Goal: Task Accomplishment & Management: Use online tool/utility

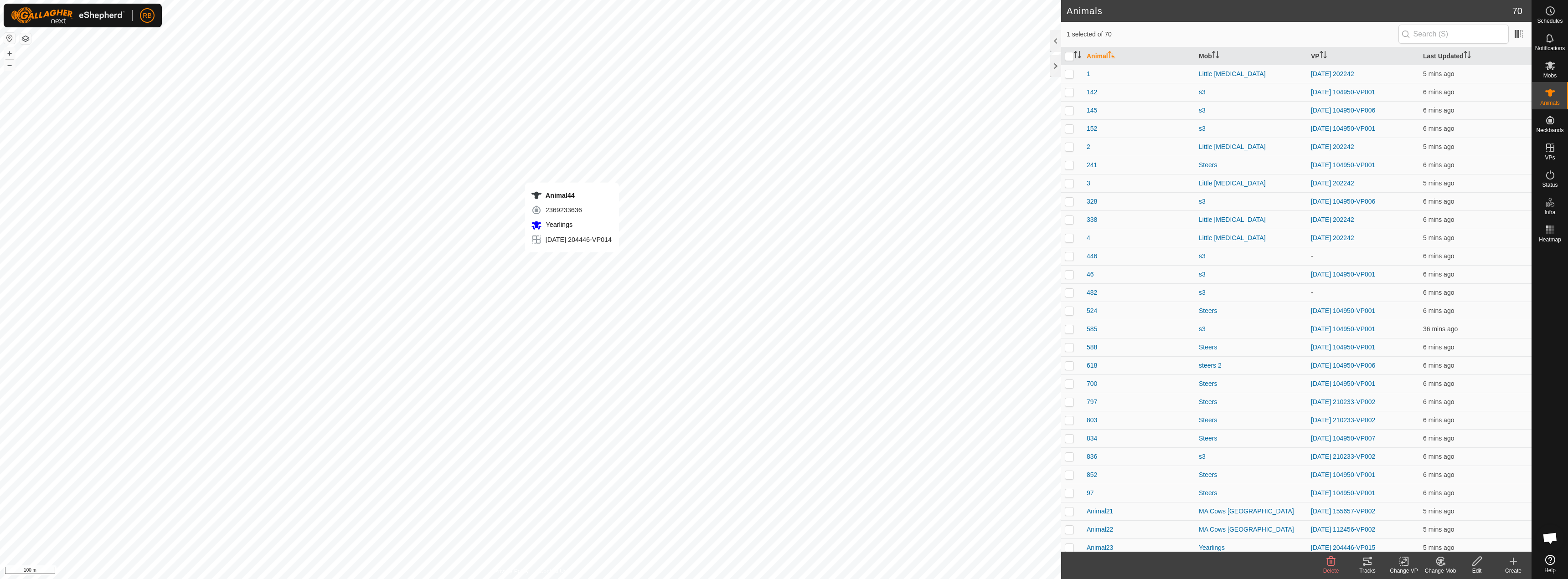
checkbox input "true"
checkbox input "false"
click at [783, 564] on icon at bounding box center [1405, 561] width 4 height 8
click at [783, 521] on link "Choose VP..." at bounding box center [1431, 522] width 90 height 18
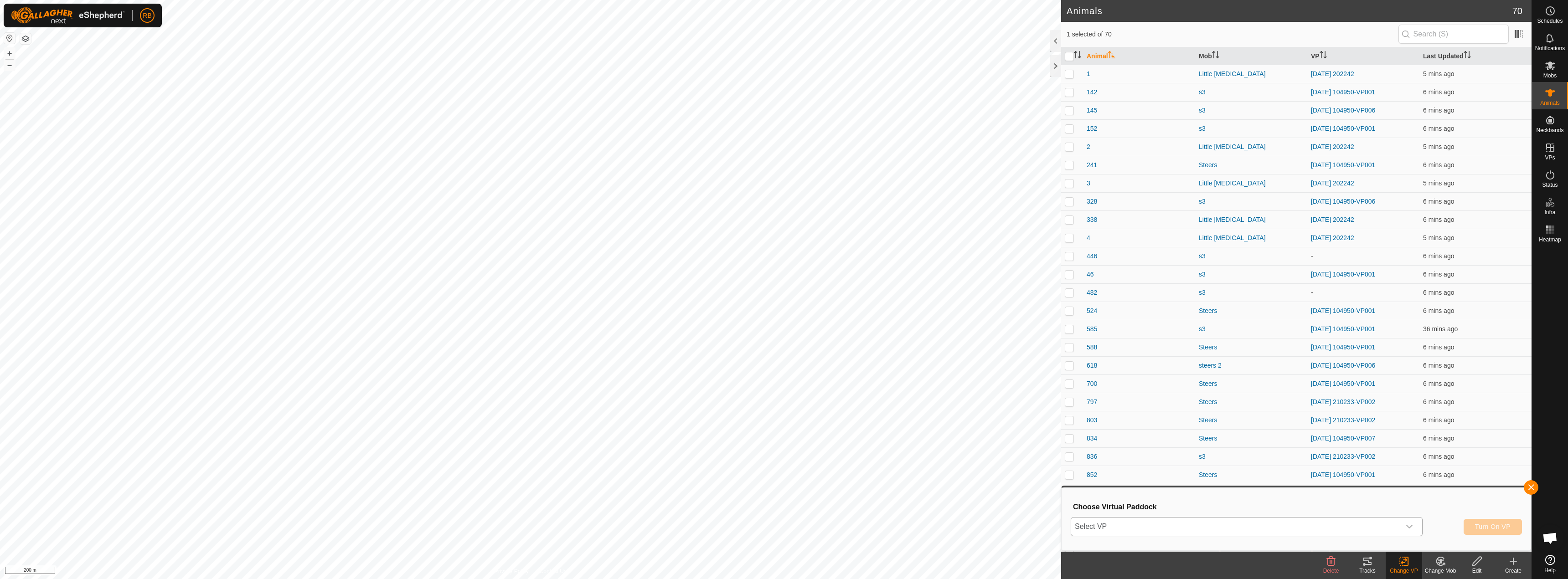
click at [783, 519] on span "Select VP" at bounding box center [1236, 527] width 329 height 18
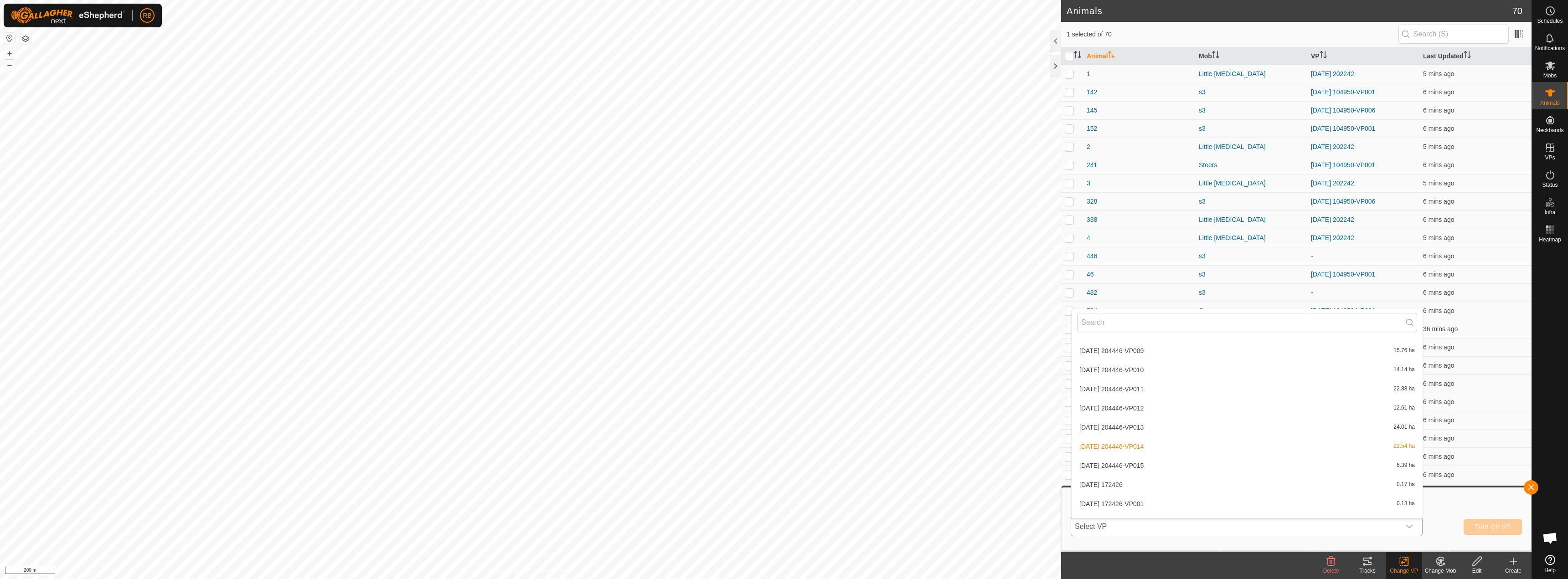
scroll to position [921, 0]
click at [783, 404] on li "[DATE] 204446-VP012 12.61 ha" at bounding box center [1247, 401] width 351 height 18
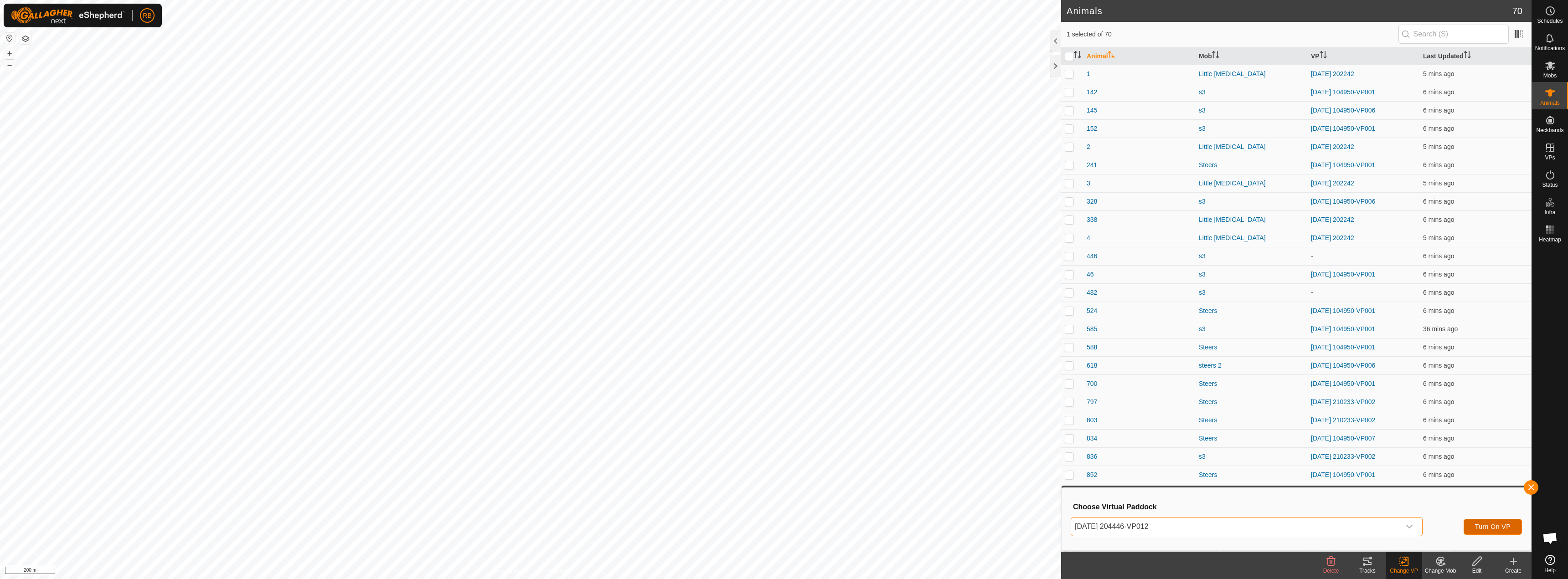
click at [783, 524] on span "Turn On VP" at bounding box center [1493, 527] width 35 height 7
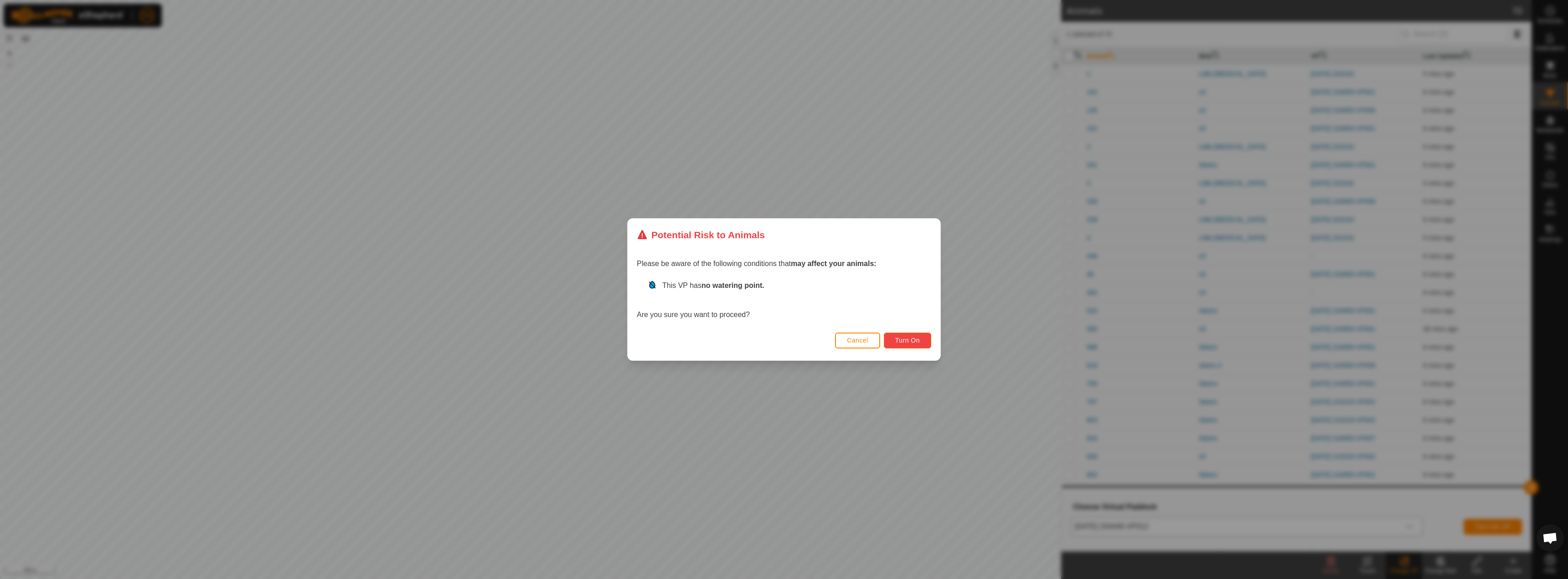
click at [783, 344] on span "Turn On" at bounding box center [908, 340] width 24 height 7
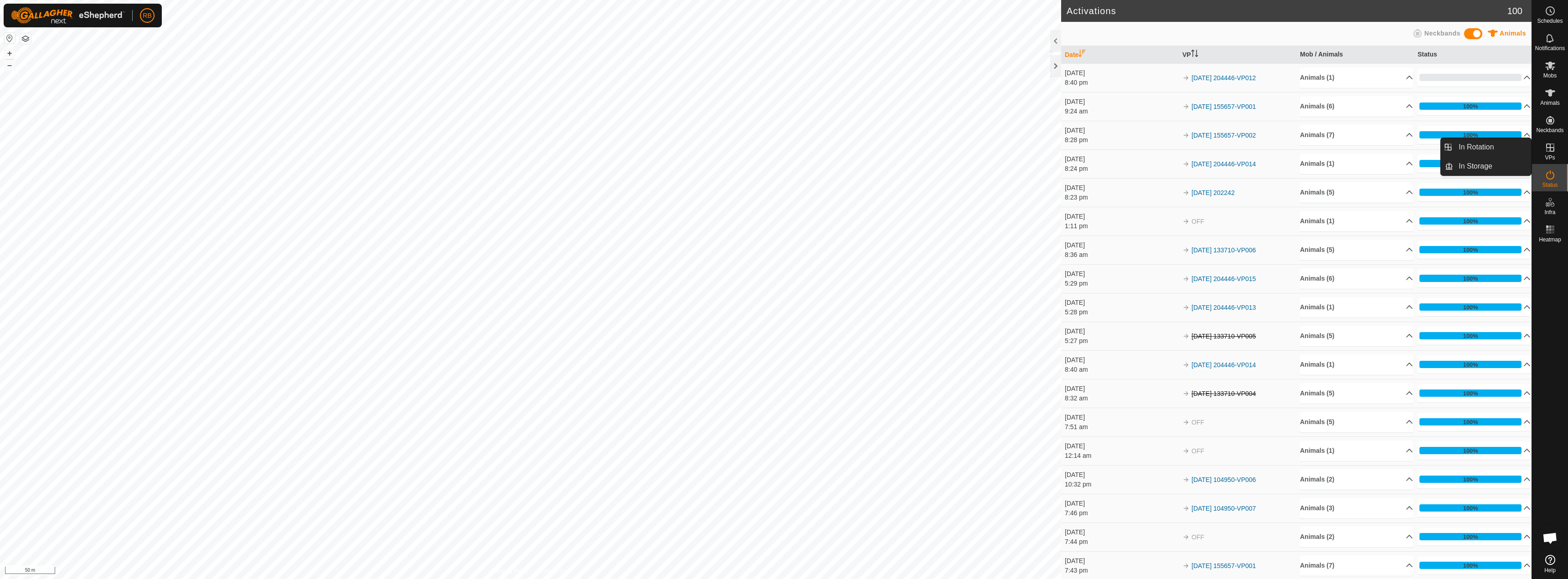
drag, startPoint x: 1550, startPoint y: 162, endPoint x: 1553, endPoint y: 158, distance: 5.0
click at [783, 158] on span "VPs" at bounding box center [1550, 158] width 10 height 5
click at [783, 144] on link "In Rotation" at bounding box center [1492, 147] width 78 height 18
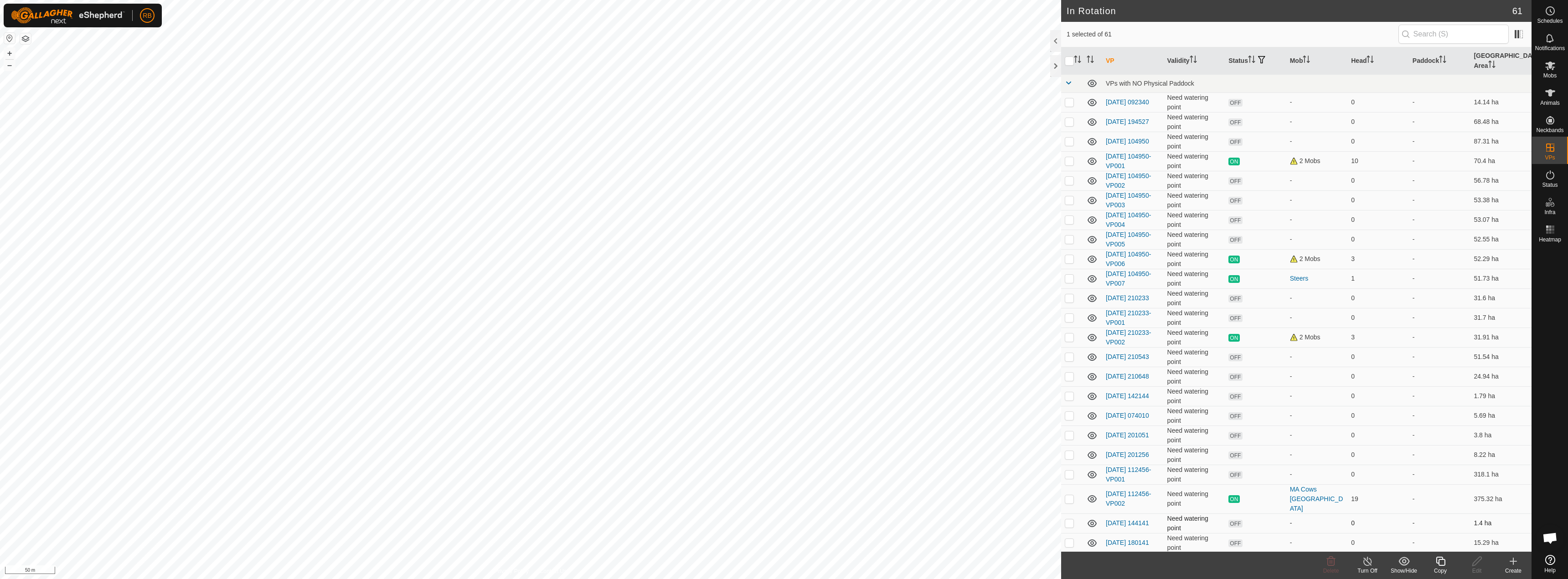
checkbox input "true"
checkbox input "false"
checkbox input "true"
click at [783, 140] on link "In Rotation" at bounding box center [1492, 147] width 78 height 18
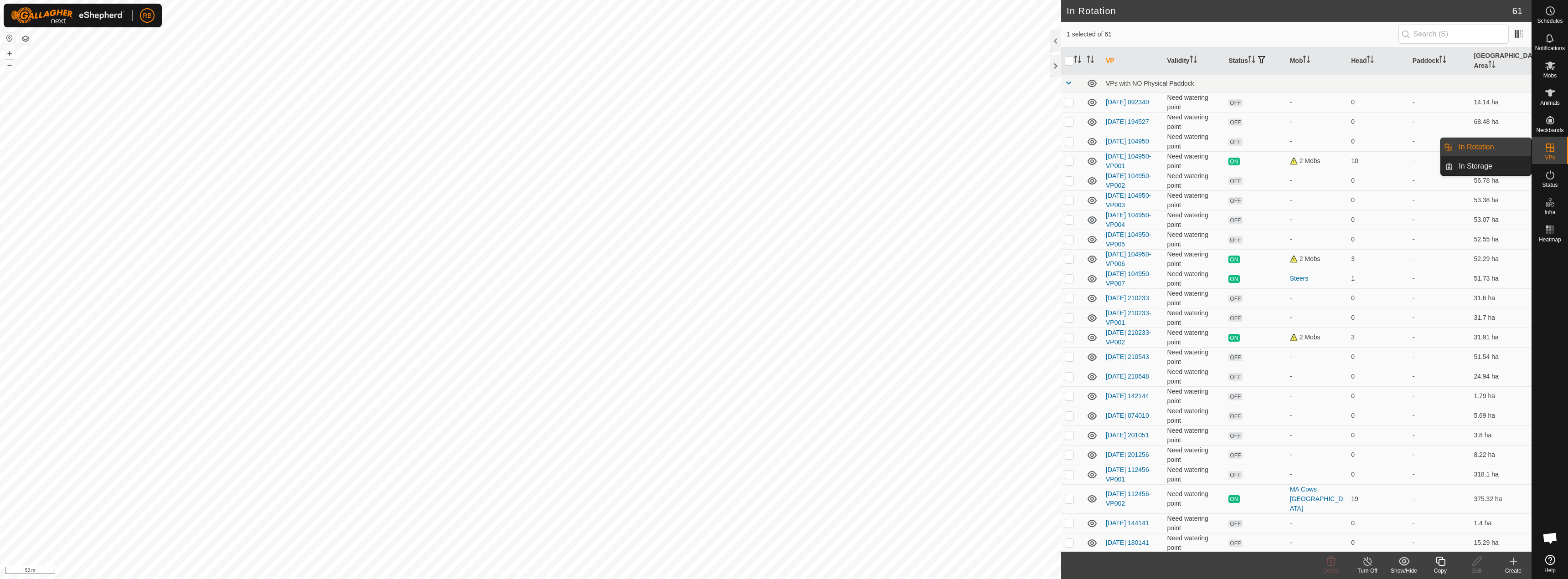
click at [783, 151] on link "In Rotation" at bounding box center [1492, 147] width 78 height 18
click at [783, 566] on icon at bounding box center [1513, 561] width 11 height 11
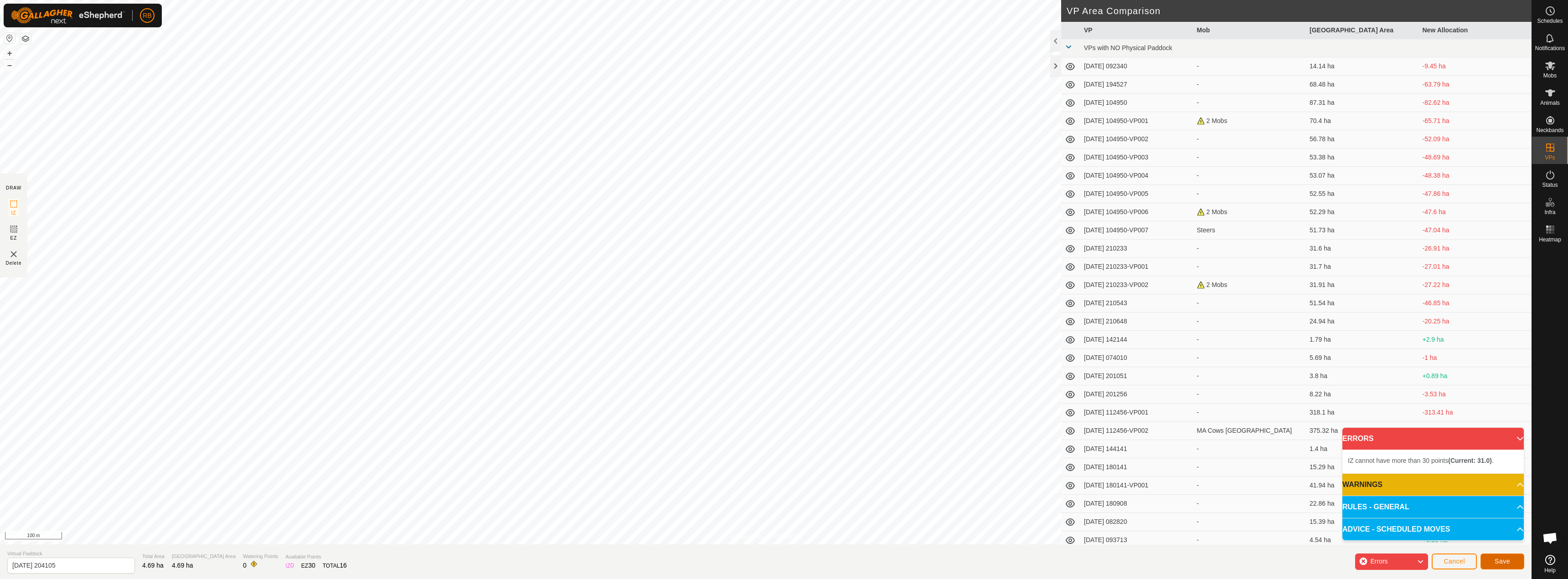
click at [783, 559] on span "Save" at bounding box center [1502, 561] width 15 height 7
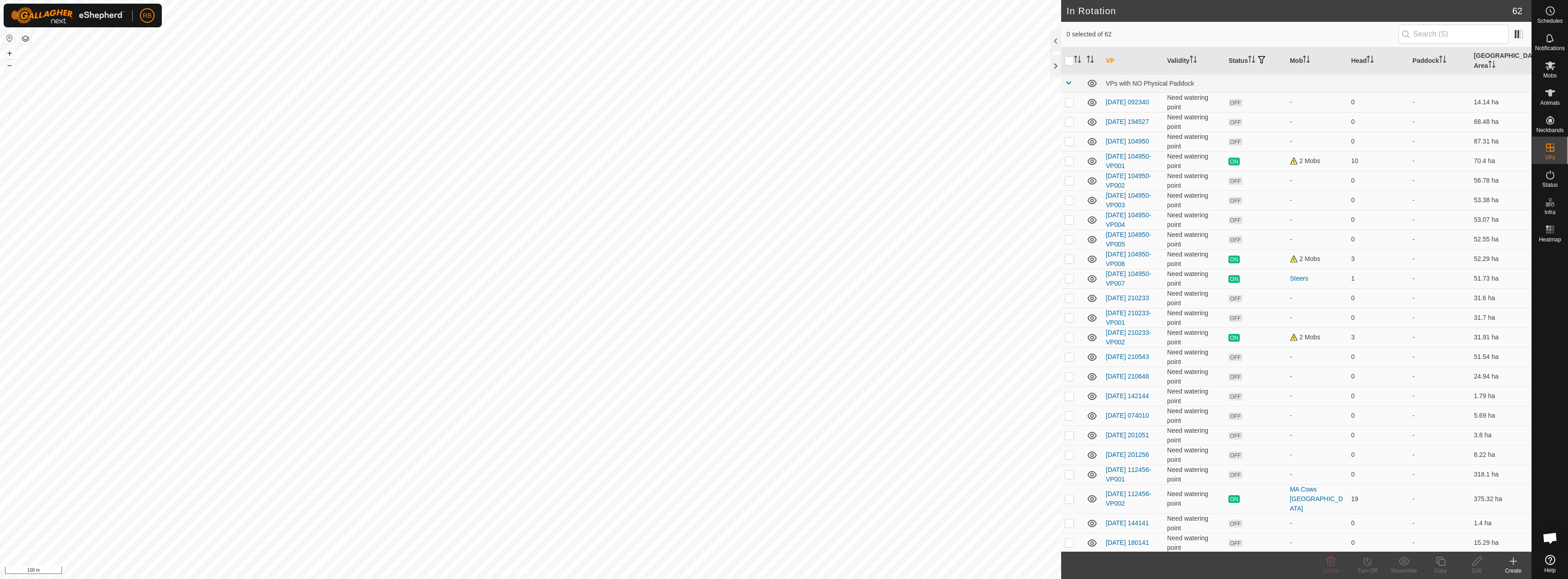
checkbox input "true"
click at [783, 561] on icon at bounding box center [1477, 561] width 9 height 9
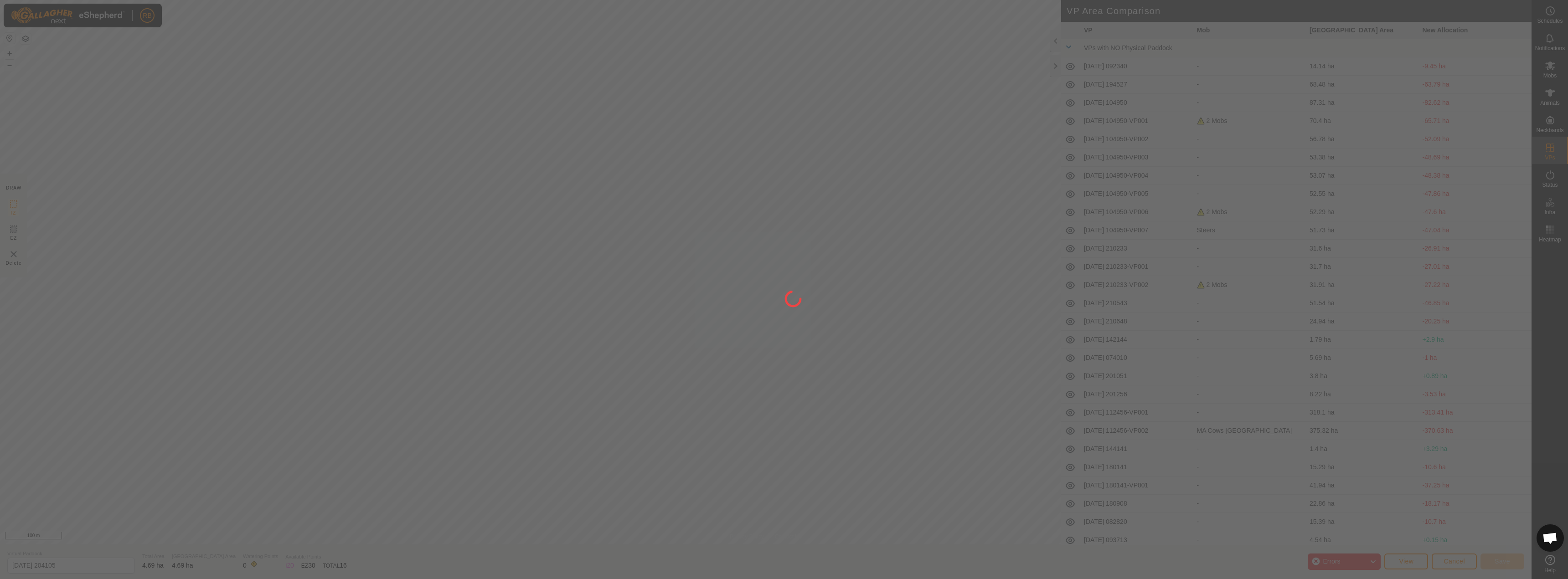
click at [783, 560] on div at bounding box center [784, 290] width 1568 height 579
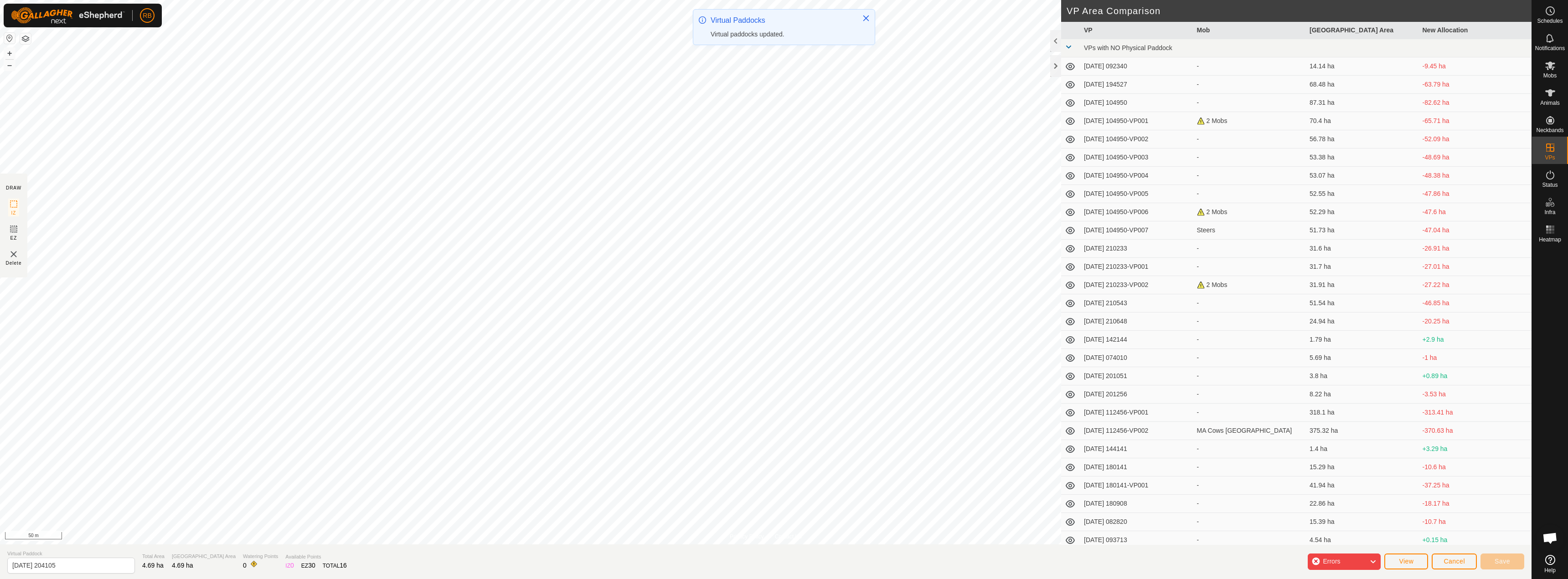
click at [783, 560] on div "Errors" at bounding box center [1344, 561] width 73 height 16
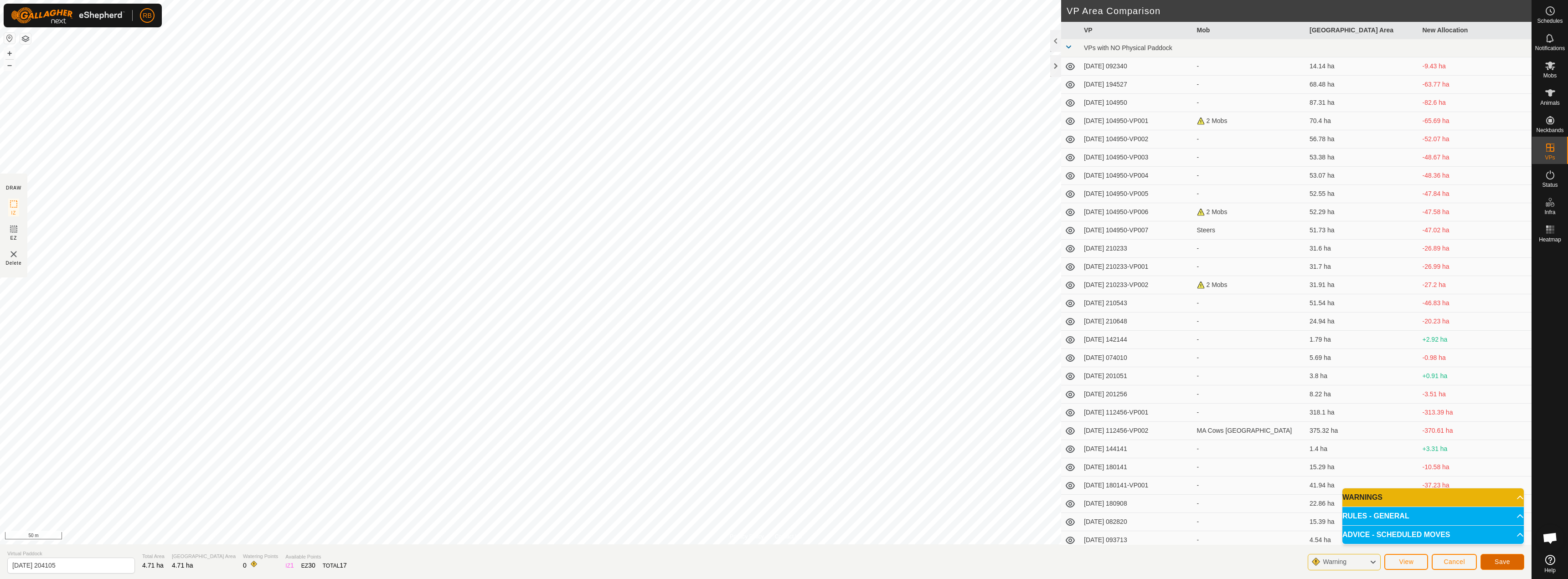
click at [783, 563] on span "Save" at bounding box center [1502, 561] width 15 height 7
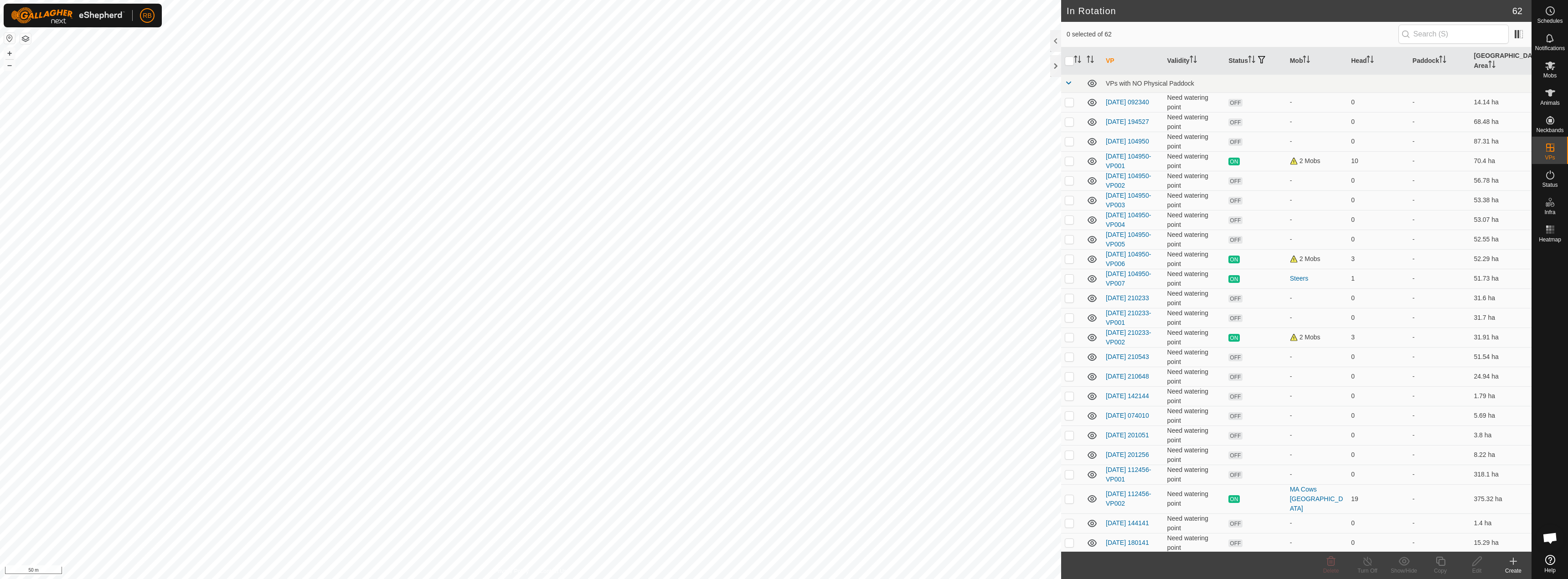
checkbox input "true"
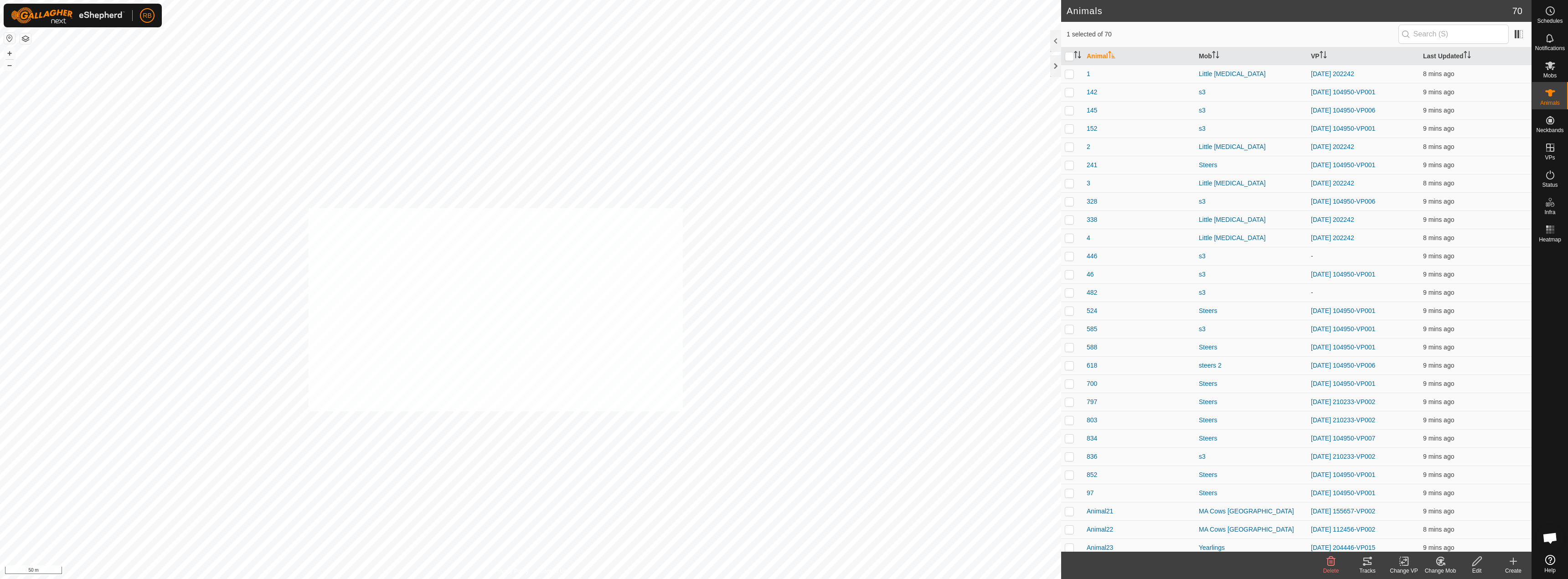
checkbox input "true"
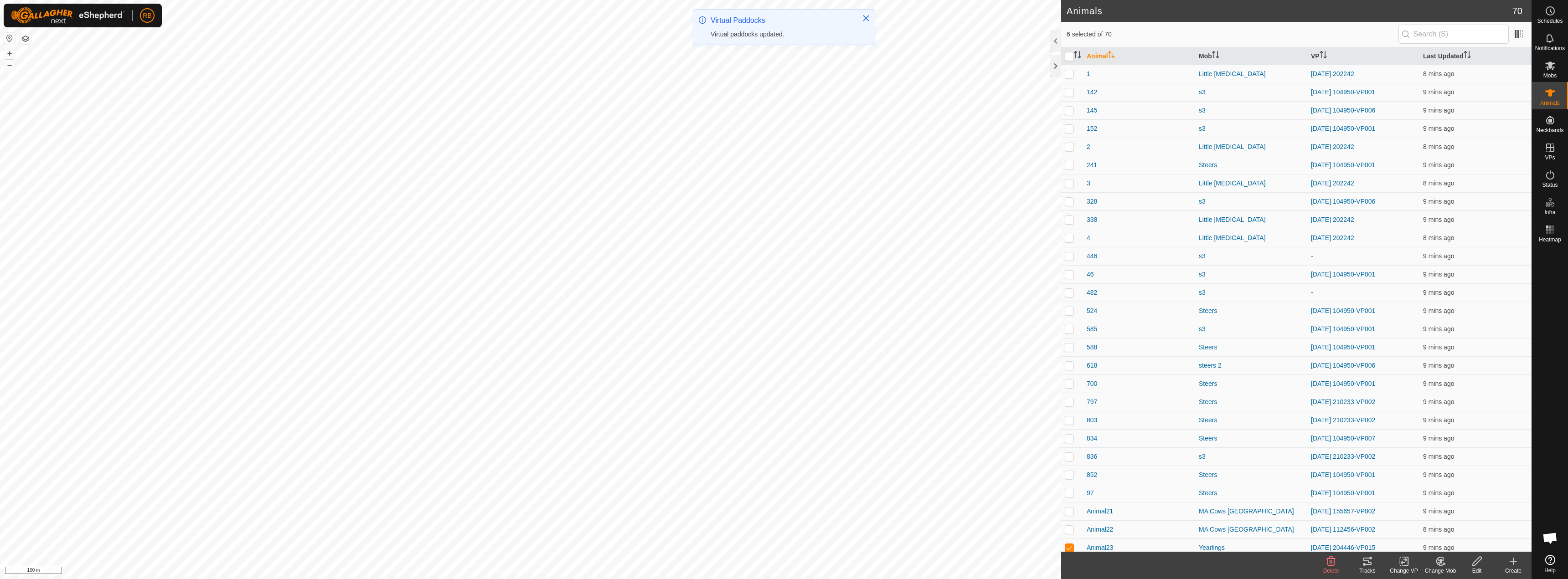
click at [783, 560] on icon at bounding box center [1440, 561] width 12 height 11
click at [783, 558] on icon at bounding box center [1404, 561] width 12 height 11
click at [783, 524] on link "Choose VP..." at bounding box center [1431, 522] width 90 height 18
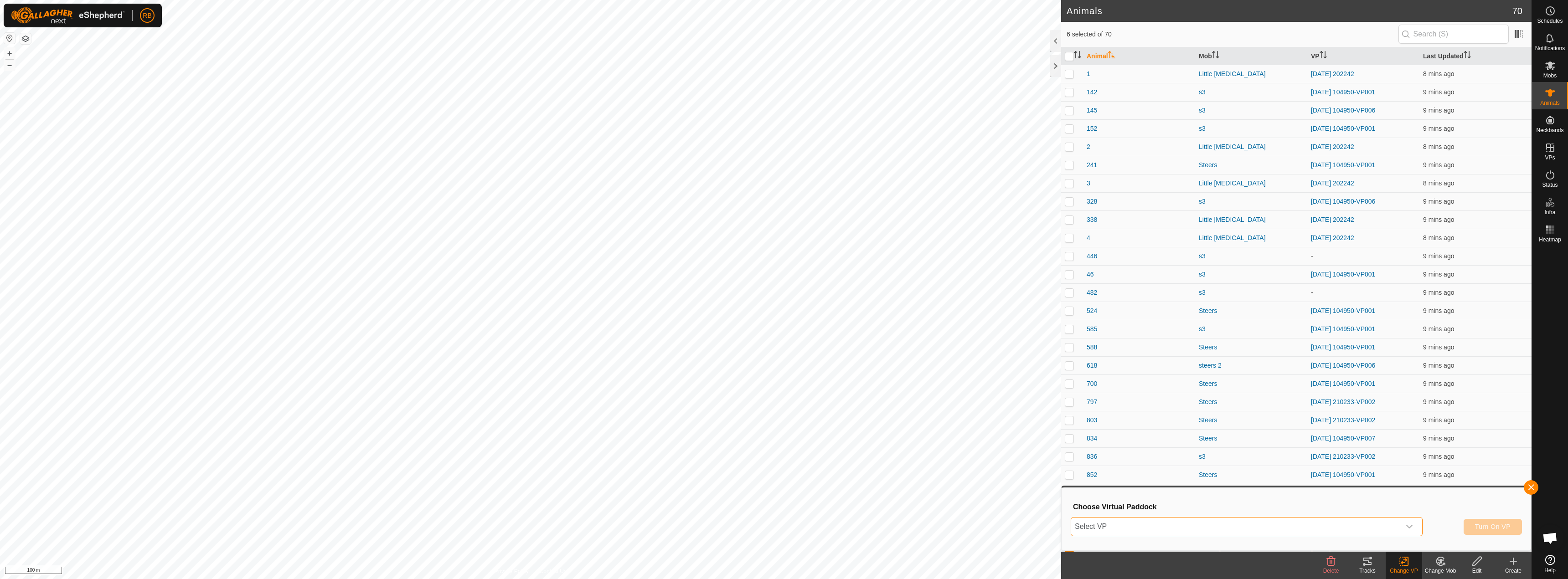
click at [783, 529] on span "Select VP" at bounding box center [1236, 527] width 329 height 18
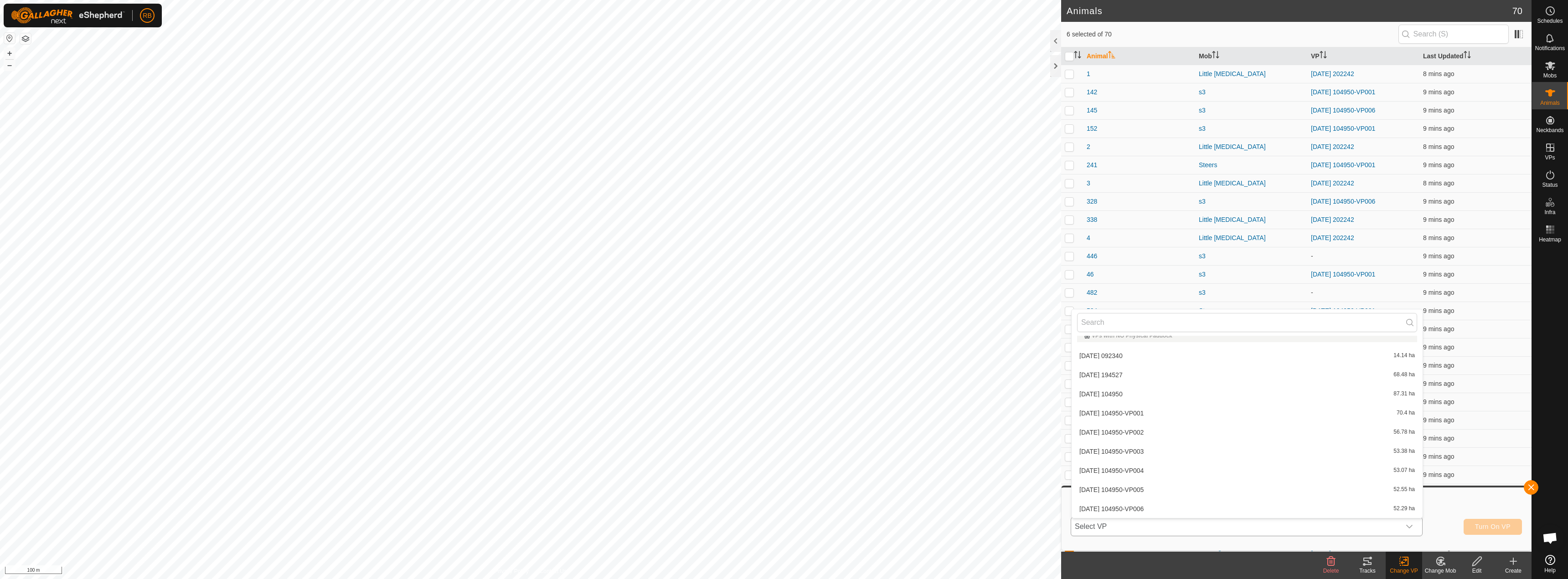
scroll to position [1024, 0]
click at [783, 507] on li "[DATE] 204105 4.71 ha" at bounding box center [1247, 508] width 351 height 18
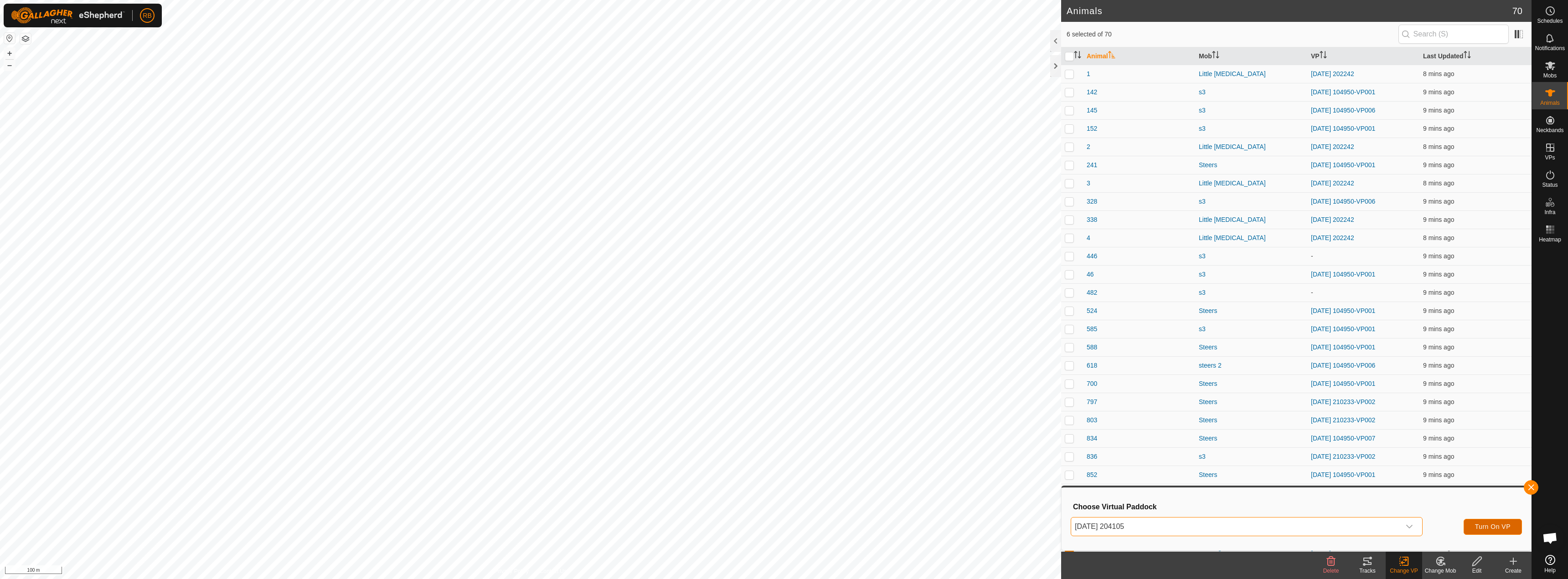
click at [783, 523] on span "Turn On VP" at bounding box center [1493, 527] width 35 height 7
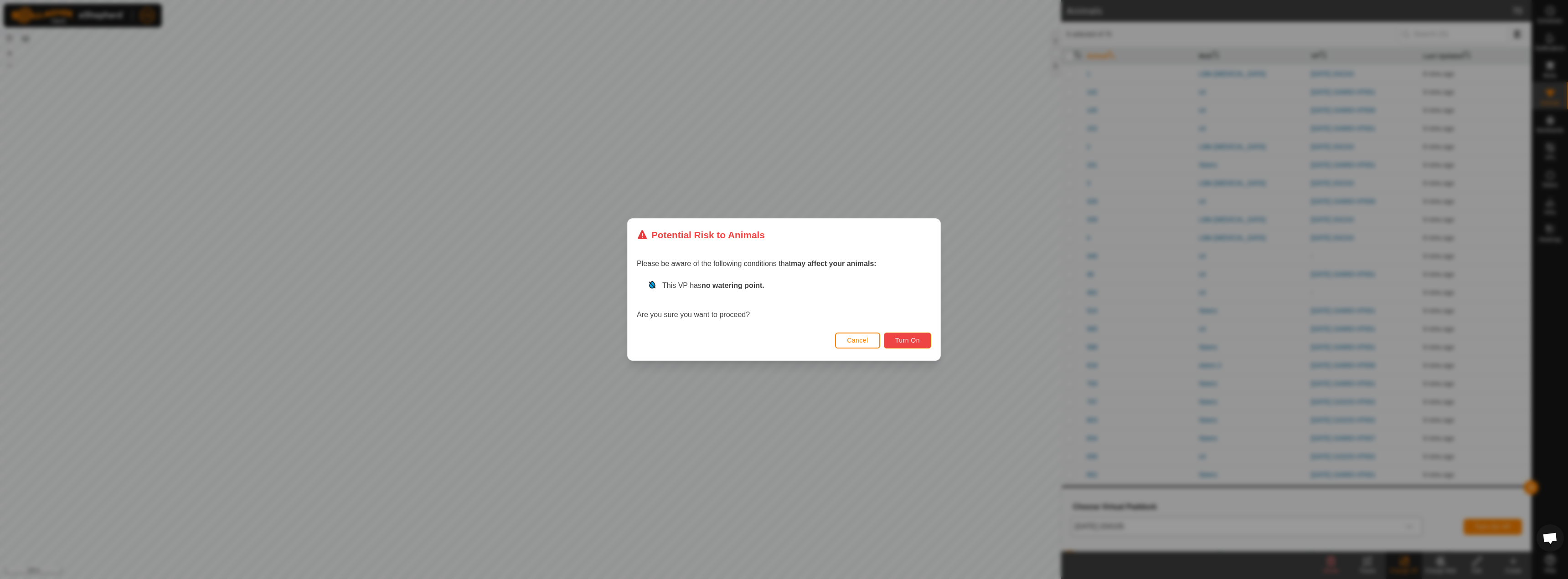
click at [783, 342] on span "Turn On" at bounding box center [908, 340] width 24 height 7
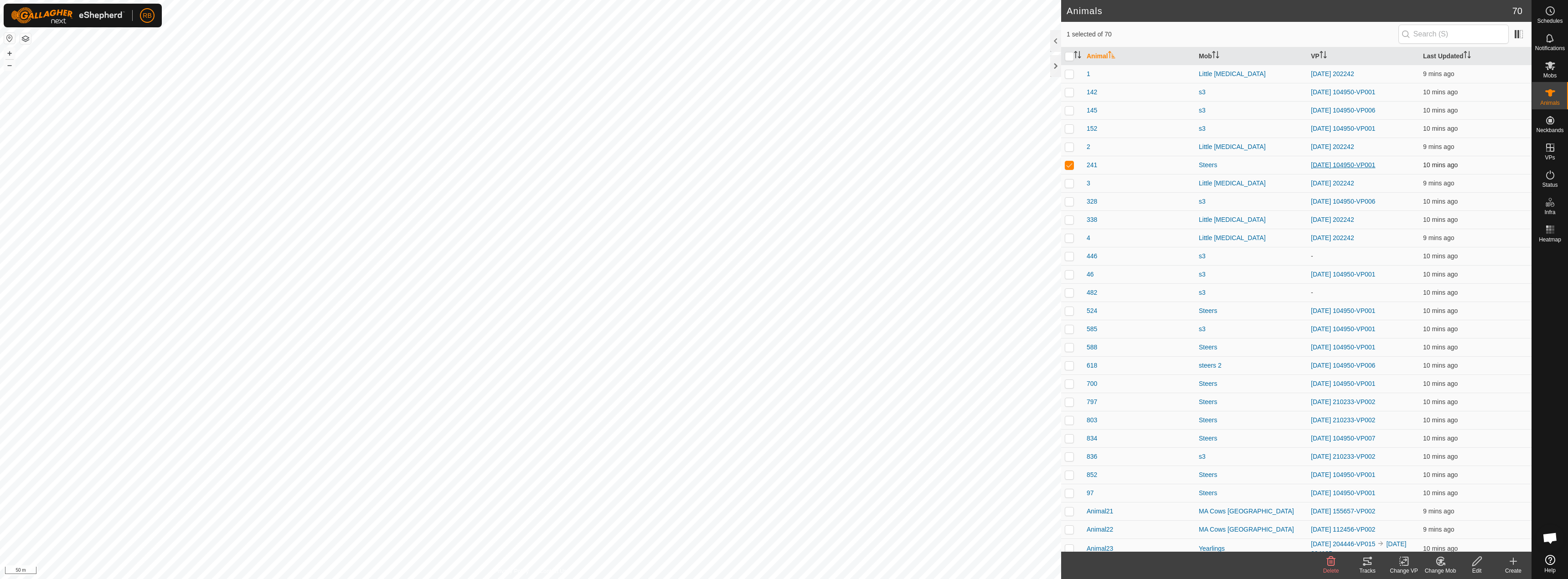
click at [783, 162] on link "[DATE] 104950-VP001" at bounding box center [1343, 165] width 65 height 7
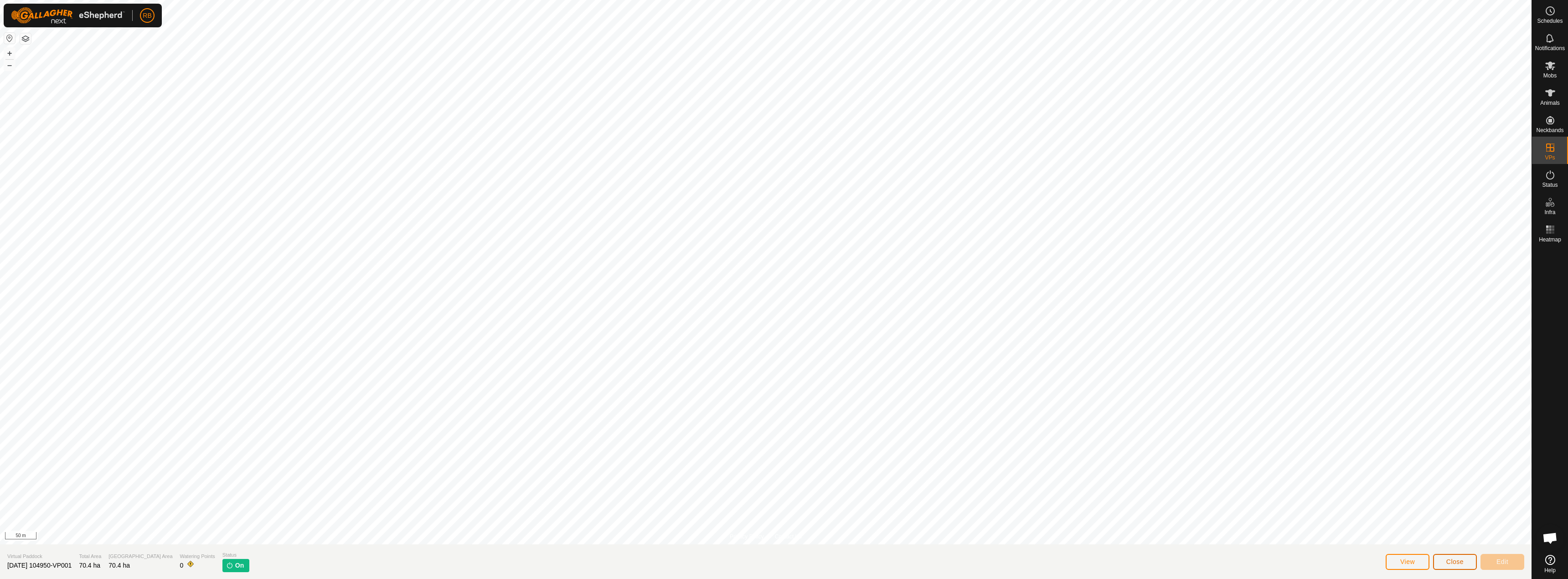
click at [783, 560] on button "Close" at bounding box center [1455, 562] width 44 height 16
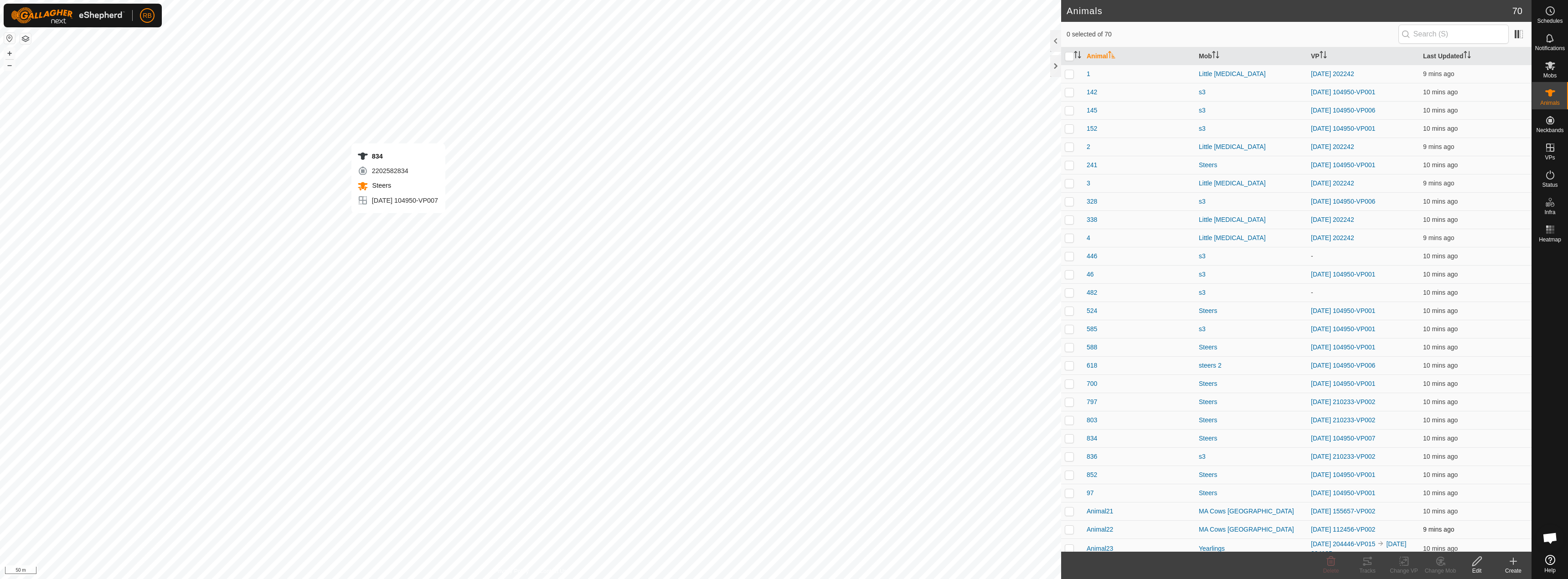
checkbox input "true"
click at [783, 570] on div "Tracks" at bounding box center [1368, 570] width 37 height 8
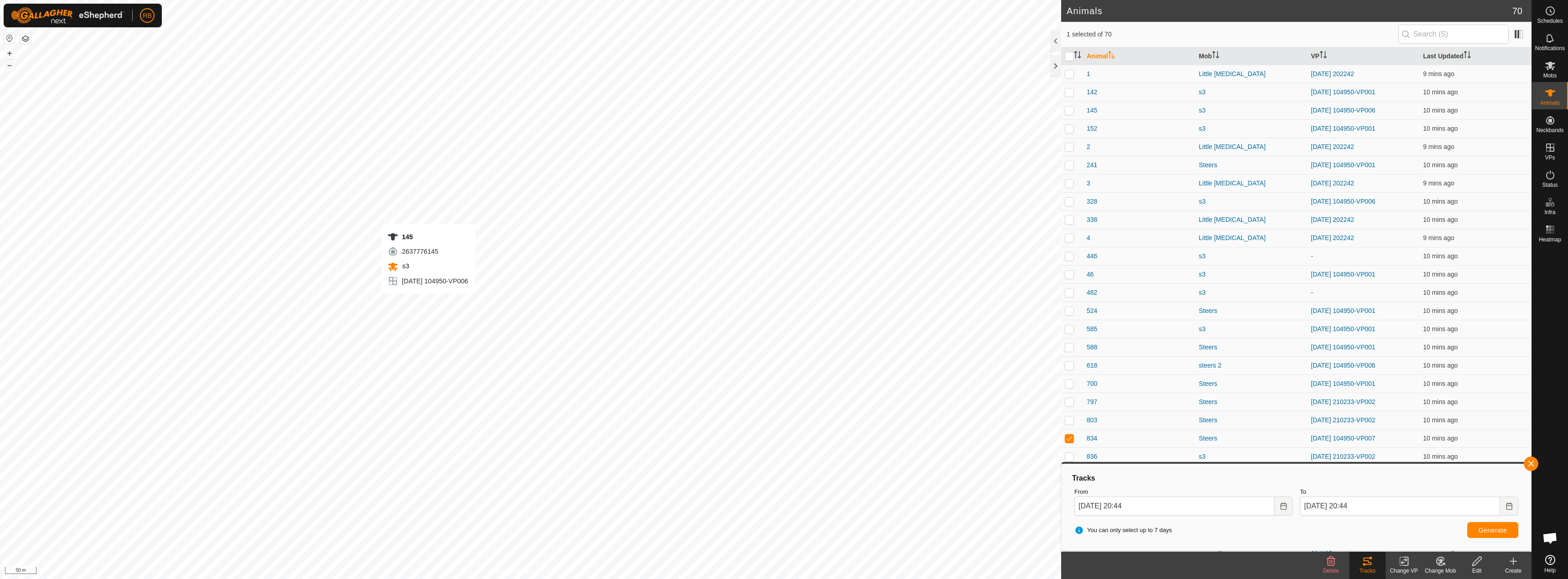
checkbox input "true"
checkbox input "false"
checkbox input "true"
click at [783, 463] on button "button" at bounding box center [1531, 463] width 15 height 15
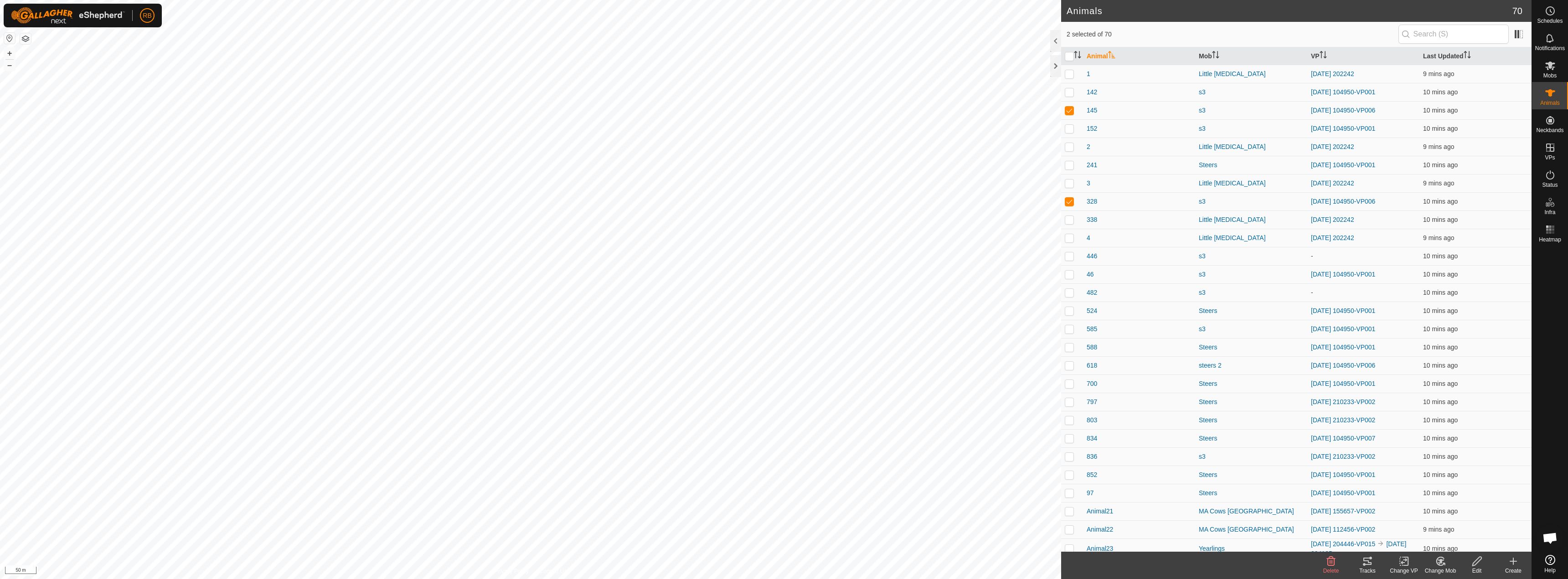
click at [783, 567] on div "Tracks" at bounding box center [1368, 570] width 37 height 8
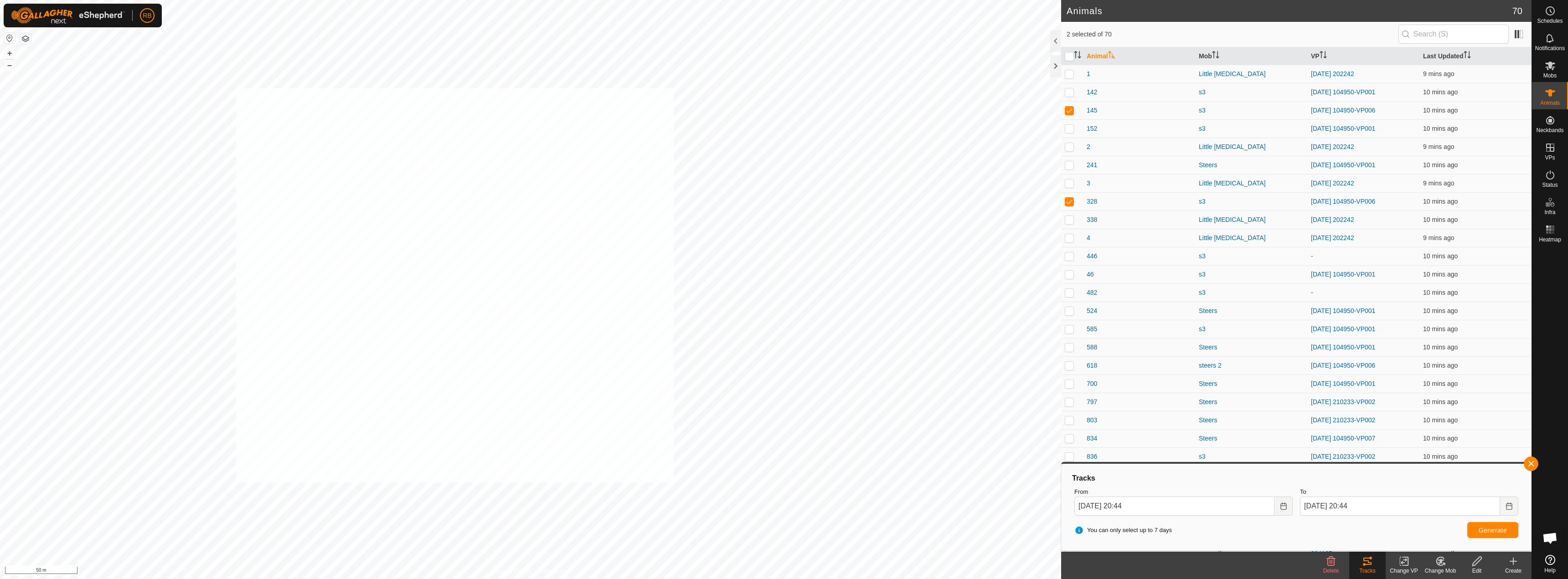
checkbox input "true"
click at [783, 564] on icon at bounding box center [1404, 561] width 12 height 11
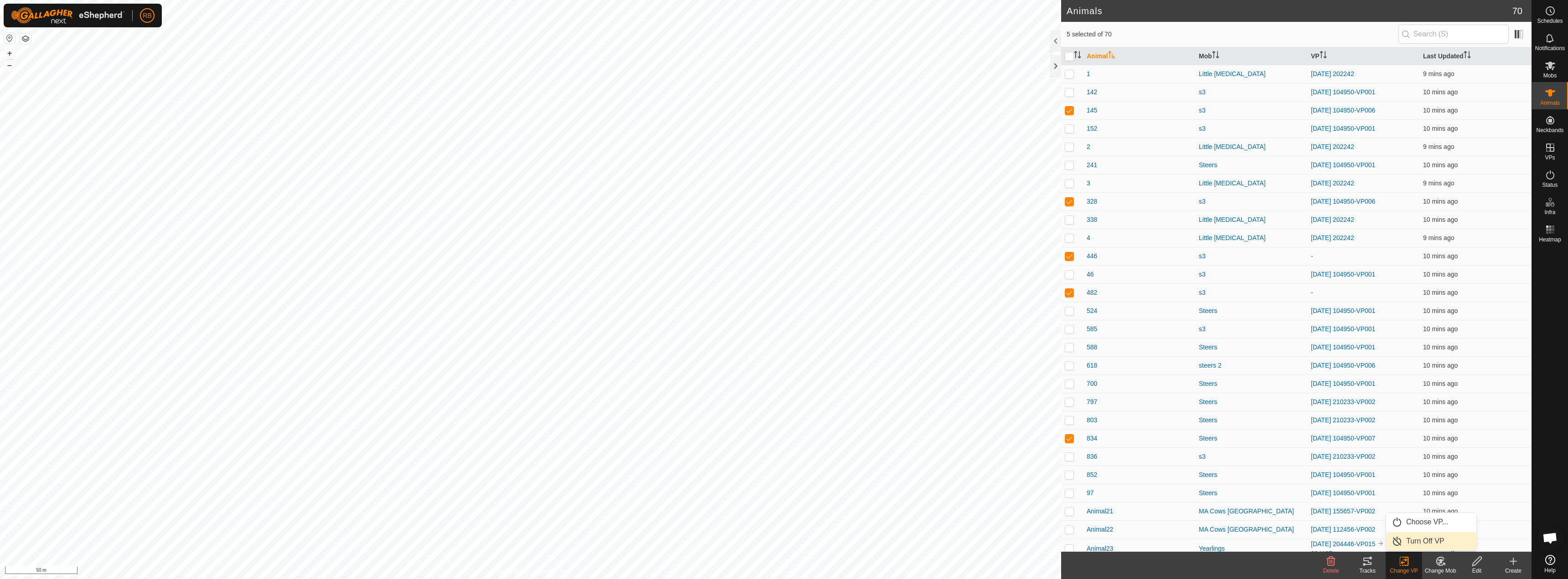
click at [783, 539] on link "Turn Off VP" at bounding box center [1431, 541] width 90 height 18
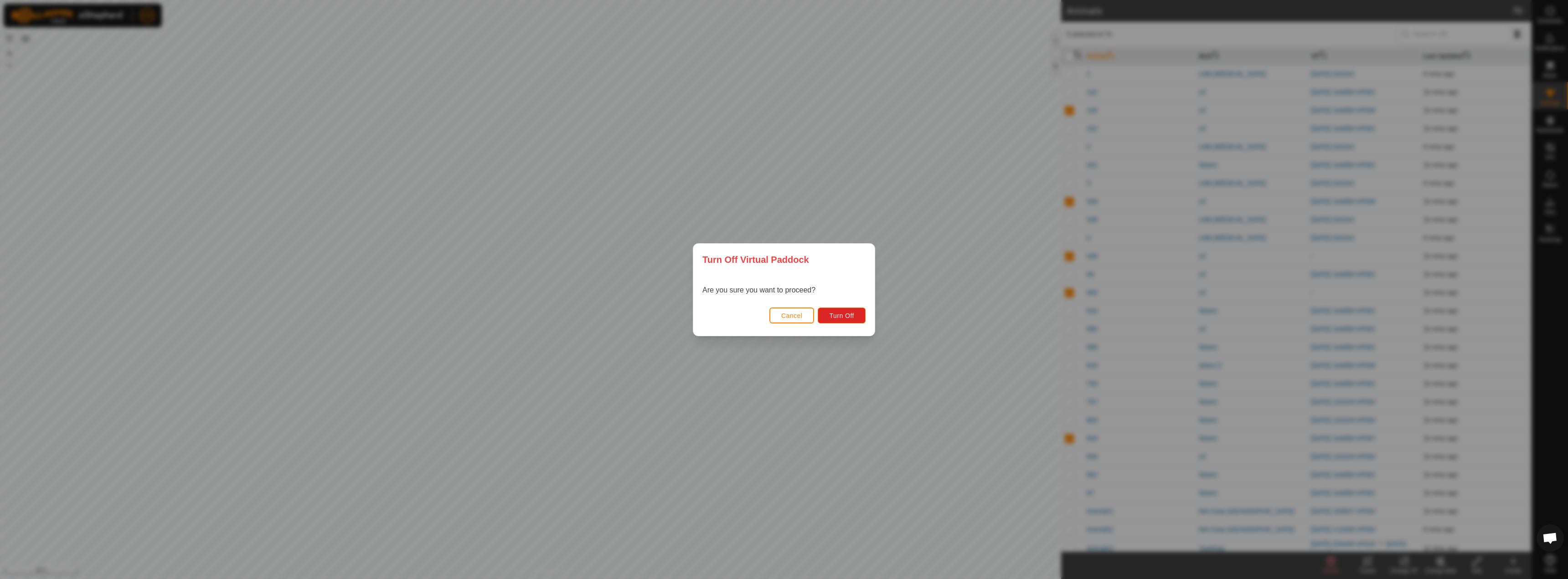
click at [783, 318] on button "Cancel" at bounding box center [792, 315] width 45 height 16
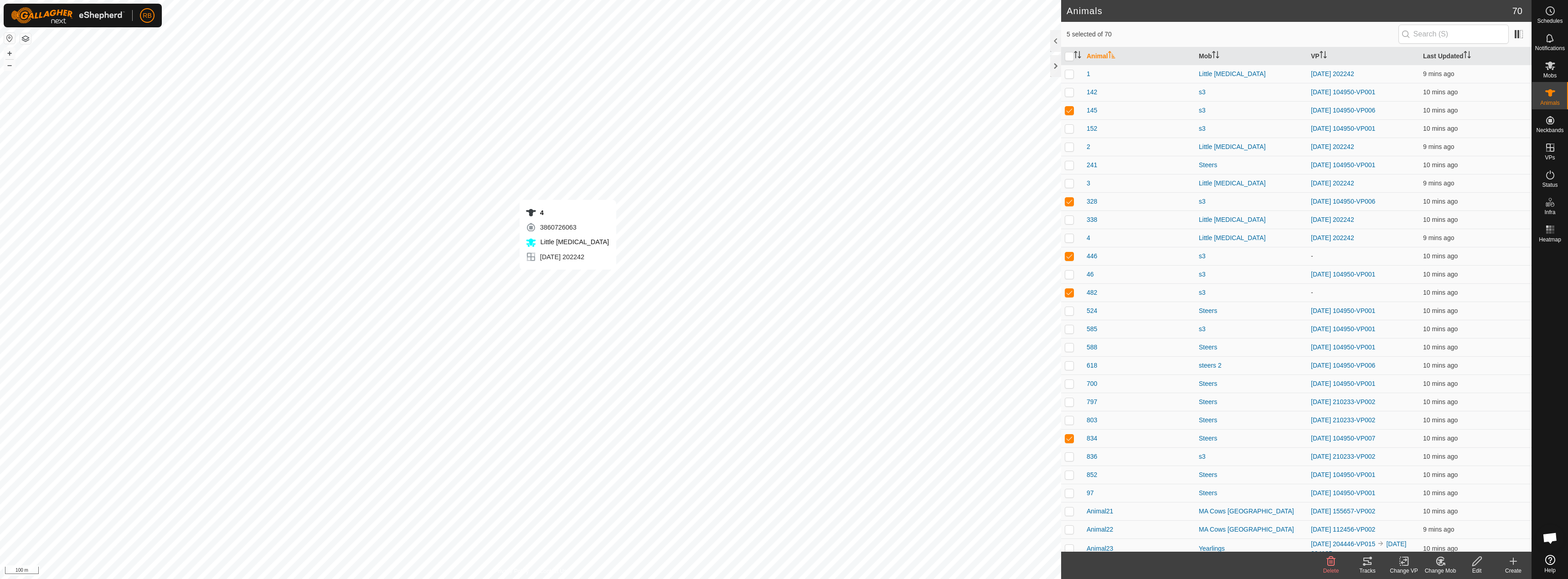
checkbox input "false"
checkbox input "true"
checkbox input "false"
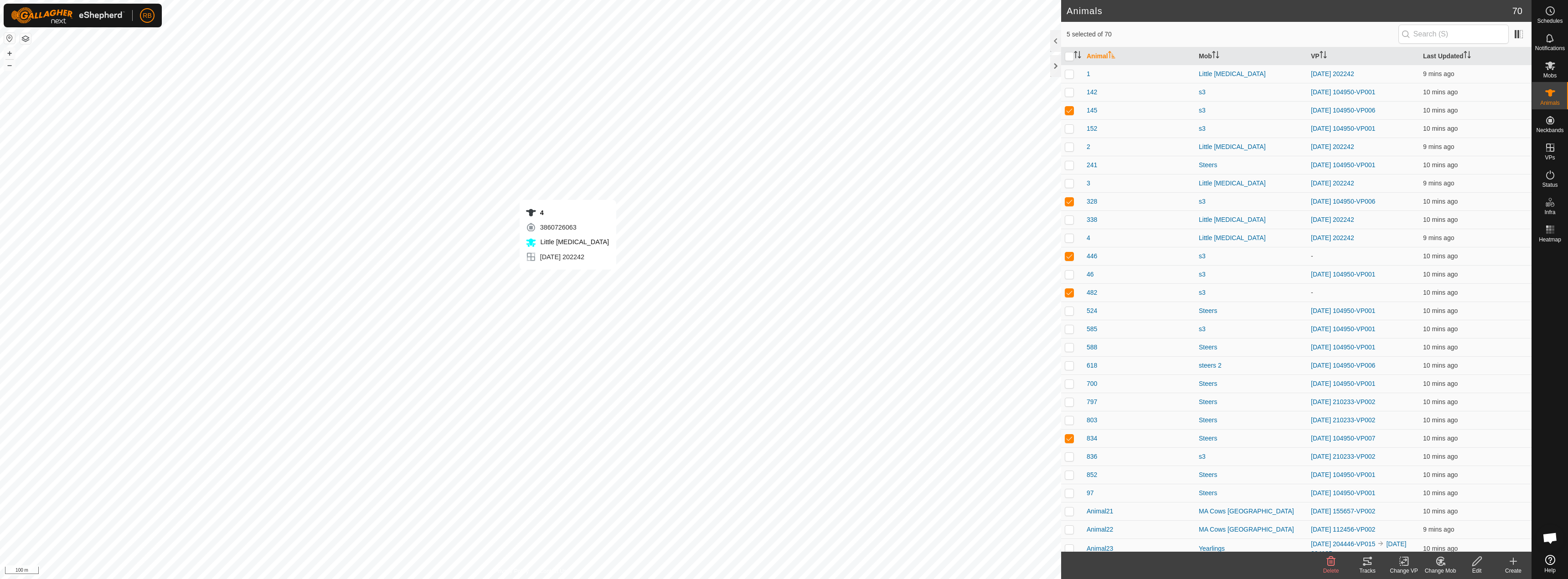
checkbox input "false"
checkbox input "true"
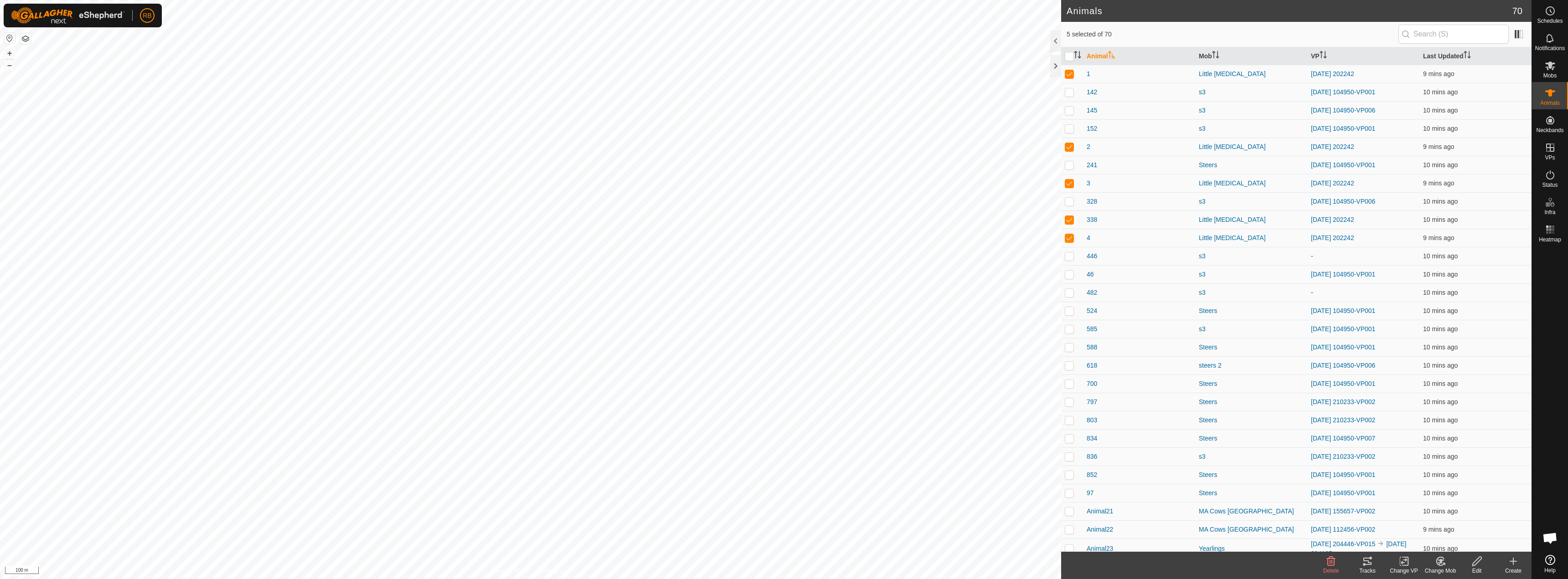
click at [783, 562] on icon at bounding box center [1368, 561] width 11 height 11
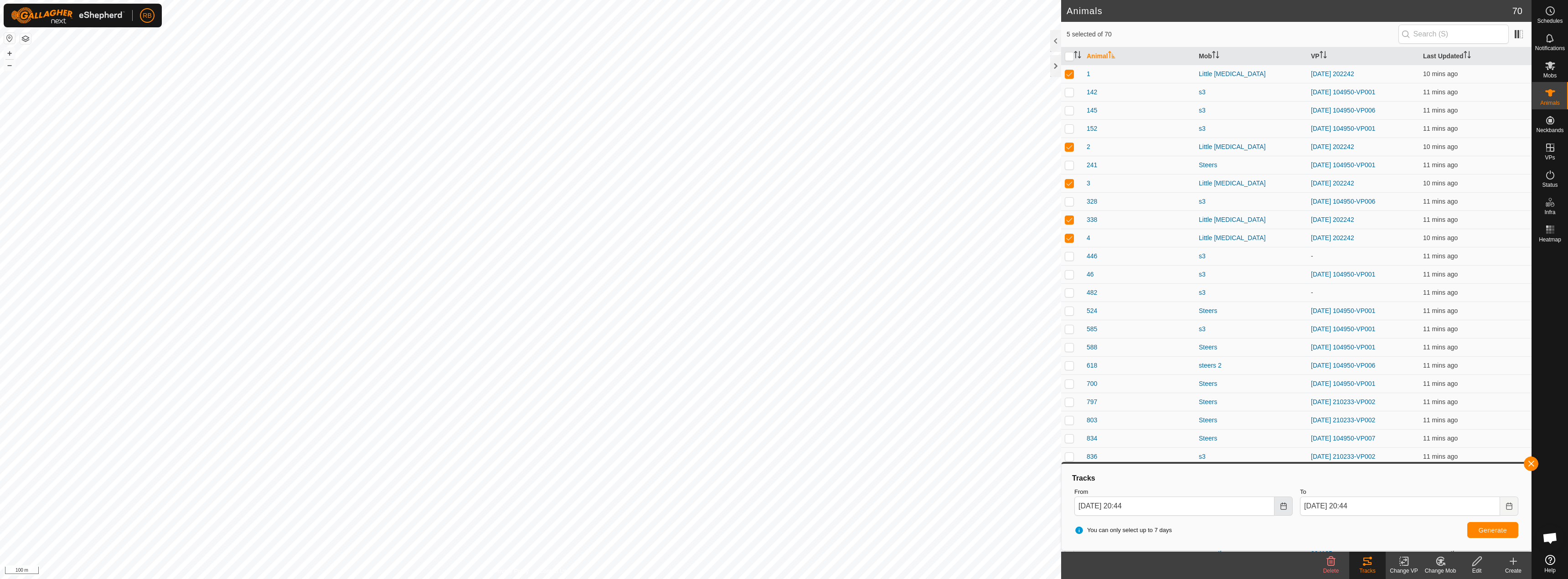
click at [783, 508] on button "Choose Date" at bounding box center [1284, 505] width 18 height 19
click at [783, 387] on span "7" at bounding box center [1154, 390] width 15 height 15
type input "[DATE] 20:44"
click at [783, 527] on span "Generate" at bounding box center [1493, 530] width 28 height 7
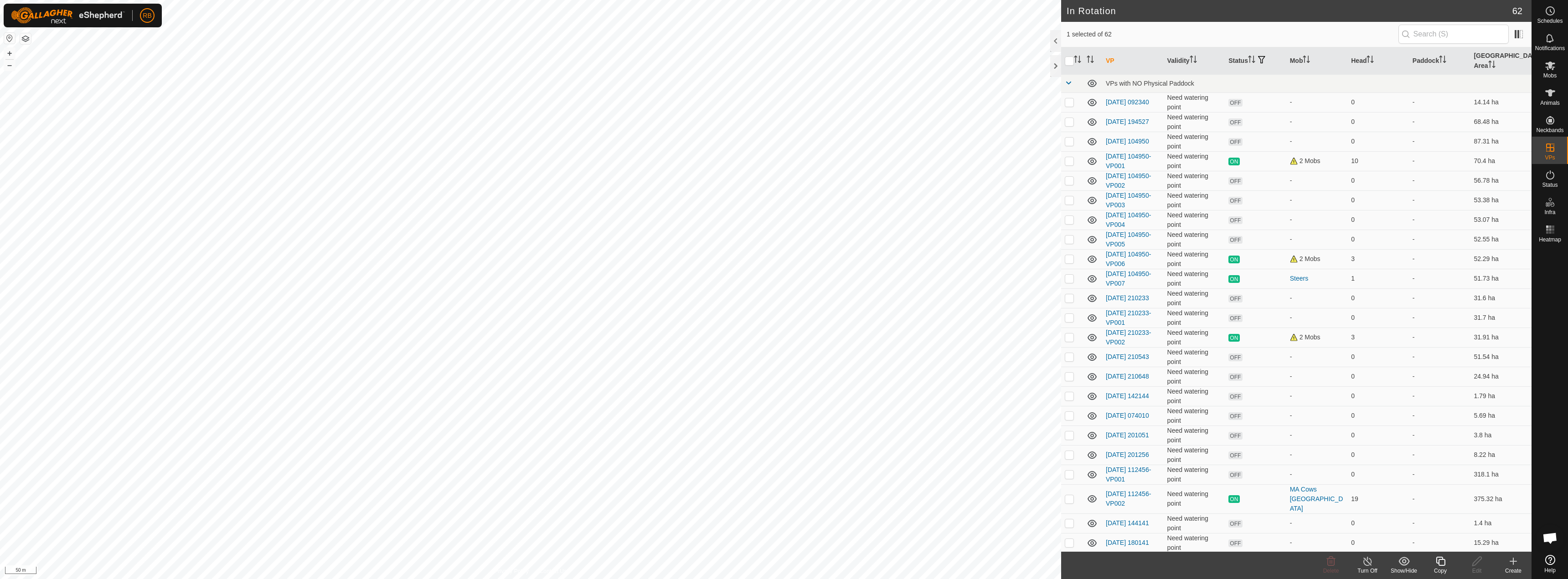
click at [783, 570] on div "Copy" at bounding box center [1440, 570] width 37 height 8
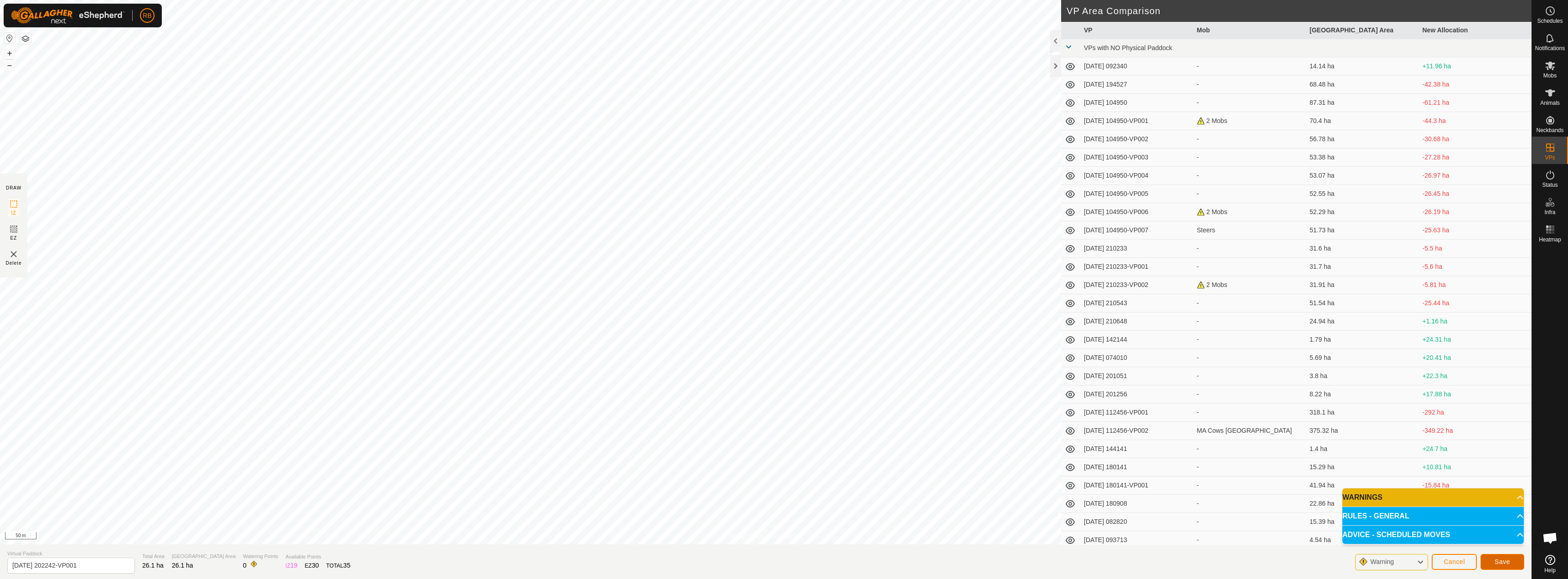
click at [783, 561] on span "Save" at bounding box center [1502, 561] width 15 height 7
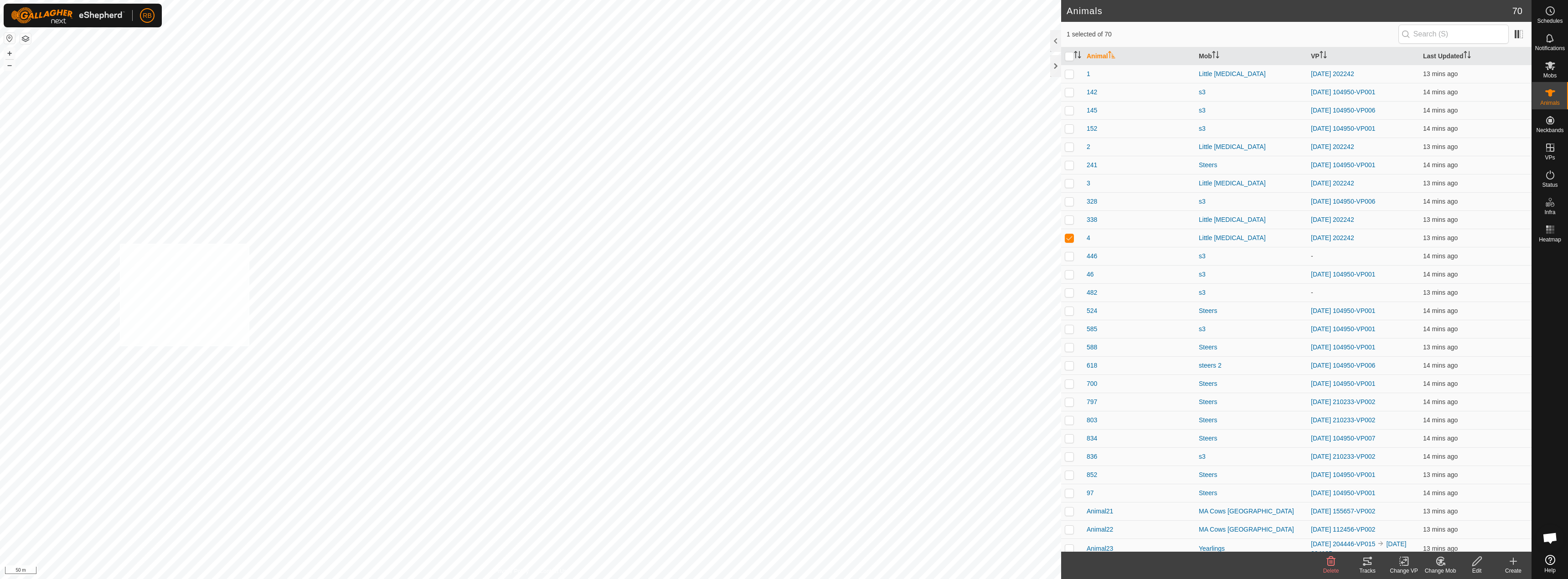
checkbox input "true"
click at [783, 558] on icon at bounding box center [1404, 561] width 12 height 11
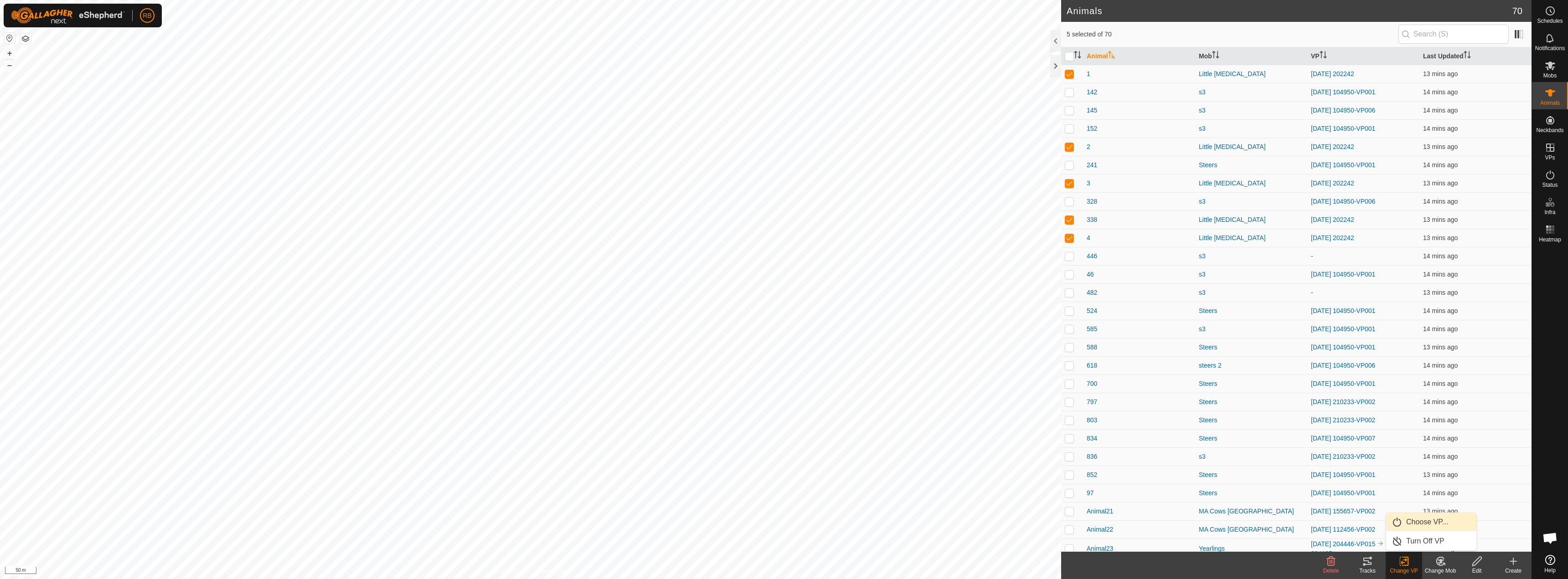
click at [783, 522] on link "Choose VP..." at bounding box center [1431, 522] width 90 height 18
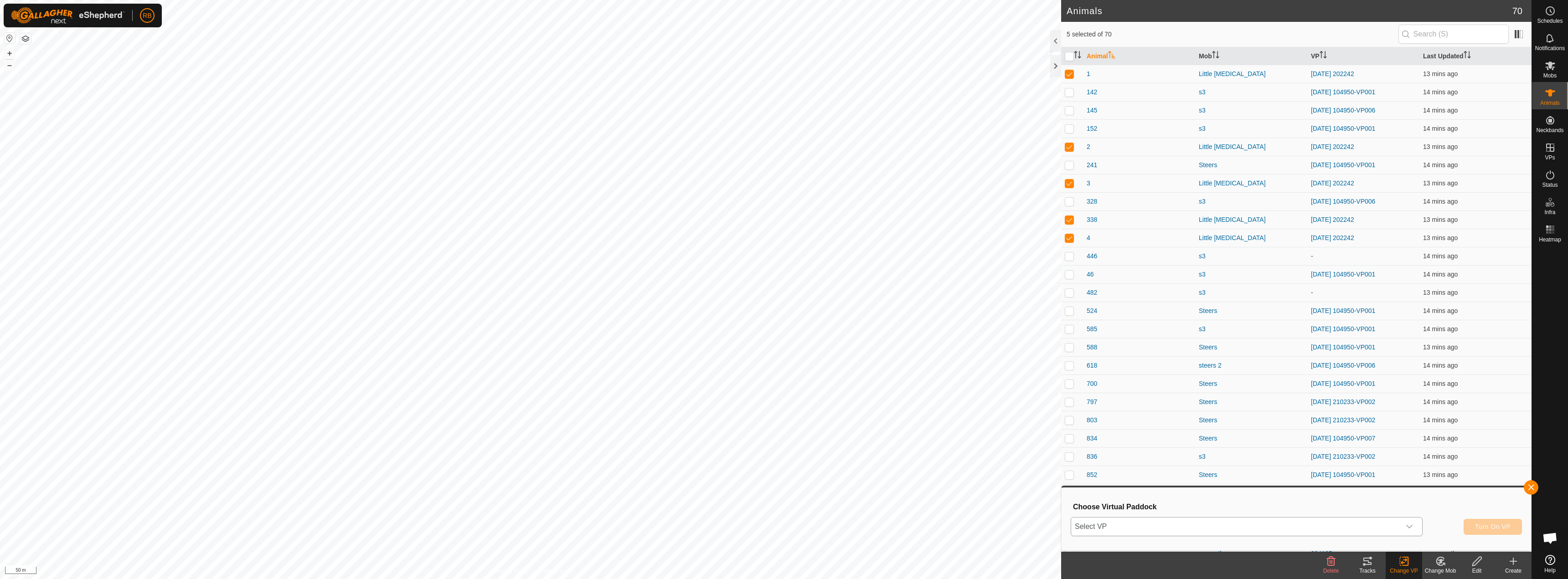
click at [783, 528] on span "Select VP" at bounding box center [1236, 527] width 329 height 18
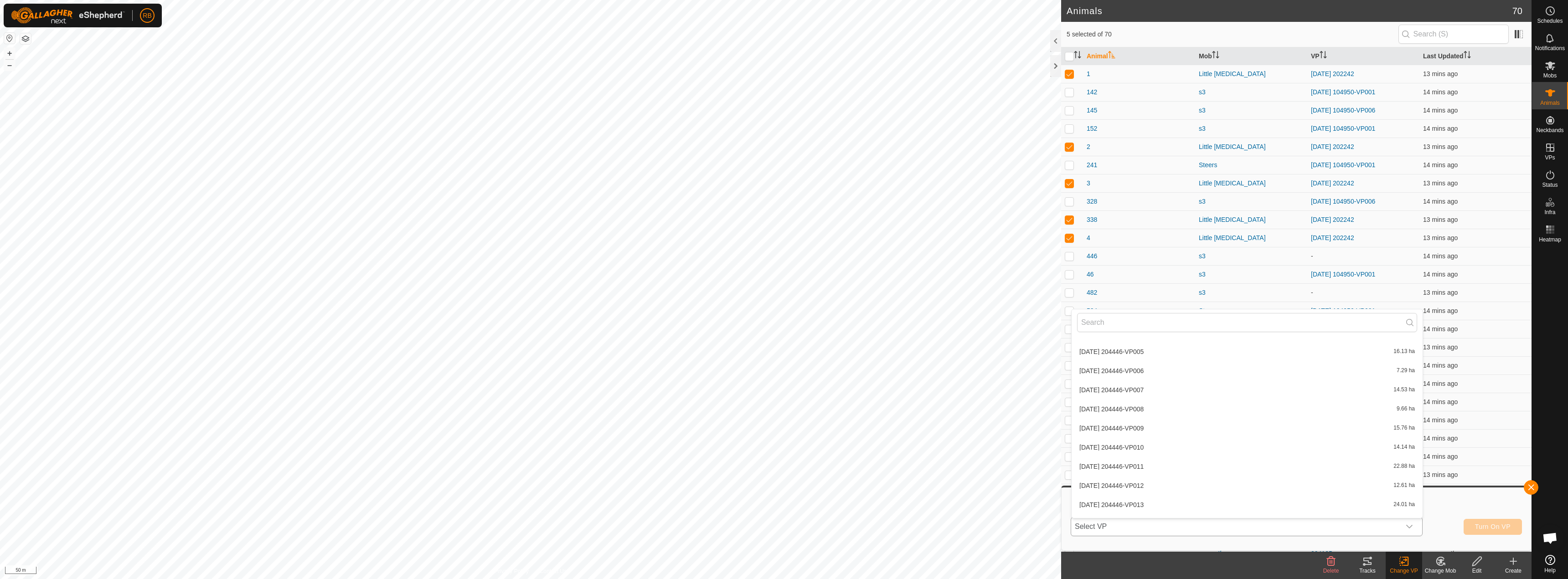
scroll to position [1043, 0]
click at [783, 489] on li "[DATE] 202242-VP001 26.1 ha" at bounding box center [1247, 490] width 351 height 18
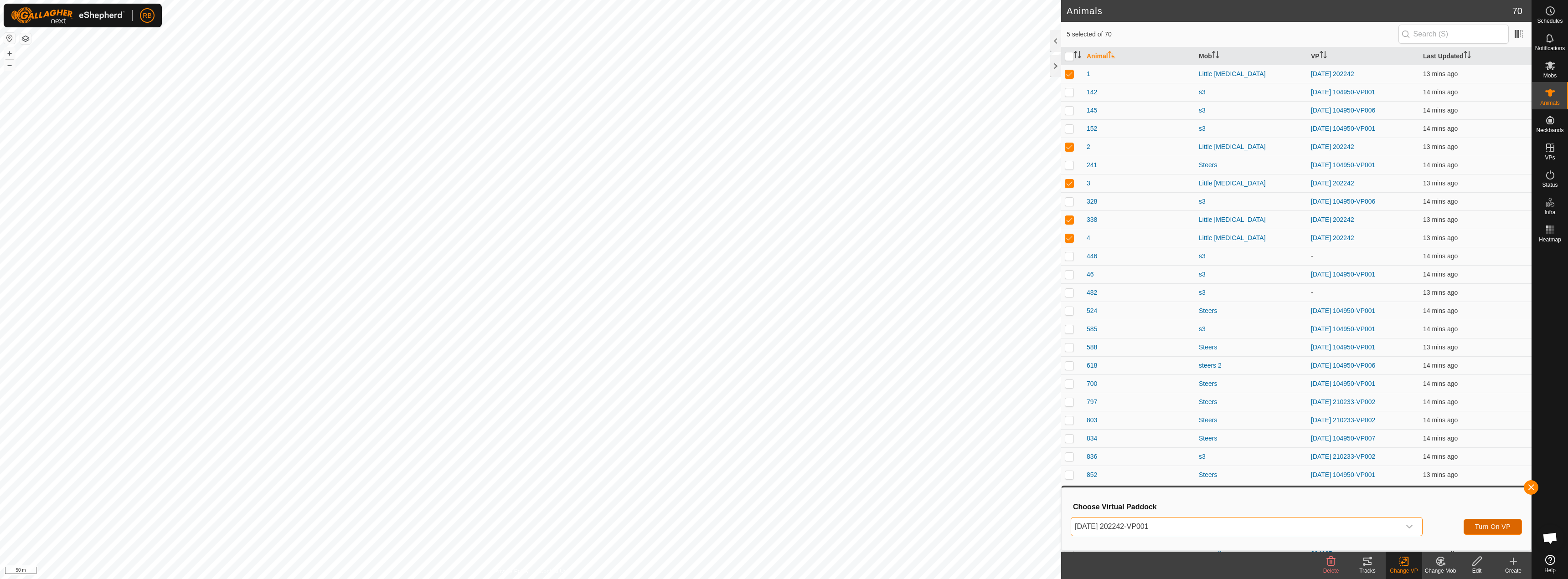
click at [783, 522] on button "Turn On VP" at bounding box center [1493, 527] width 58 height 16
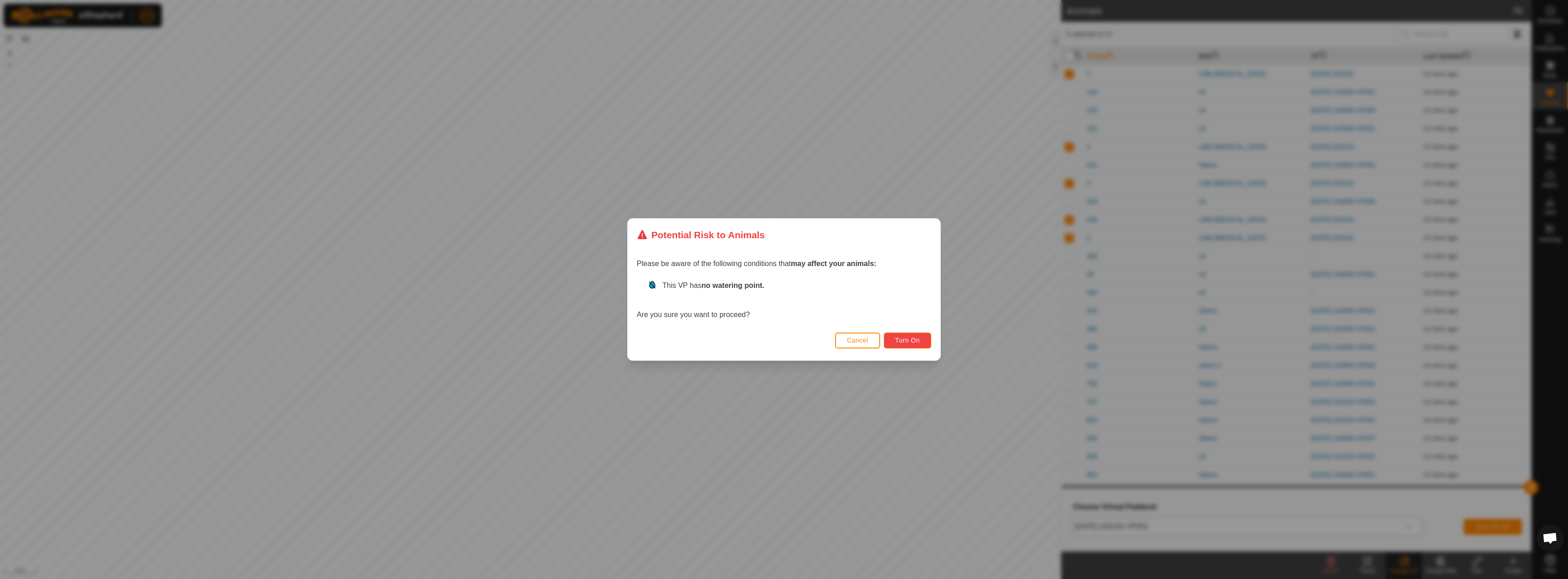
click at [783, 341] on span "Turn On" at bounding box center [908, 340] width 24 height 7
